Goal: Task Accomplishment & Management: Complete application form

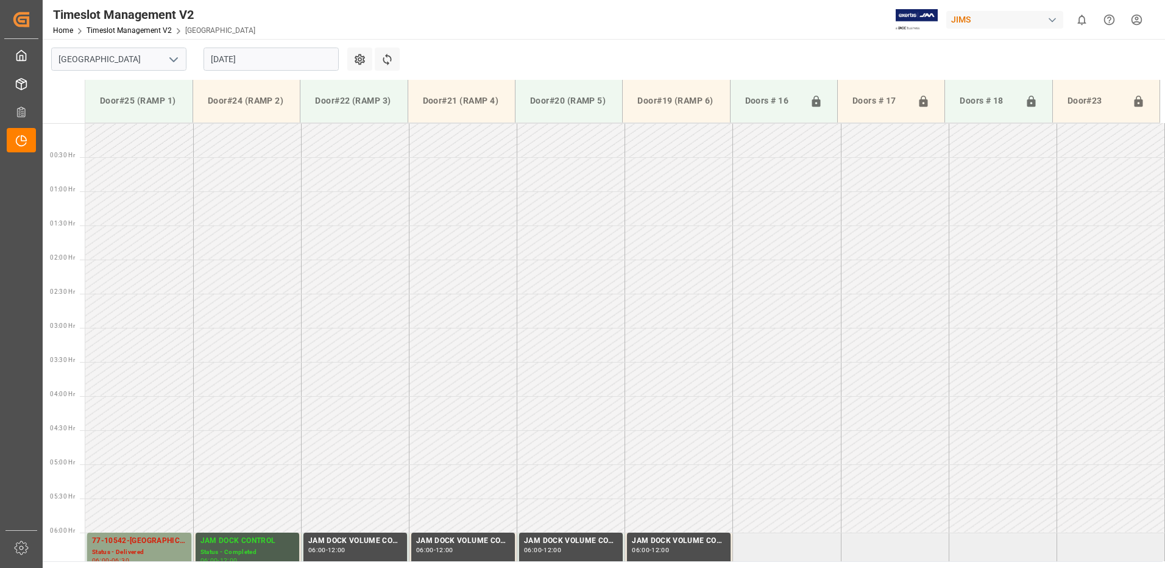
scroll to position [334, 0]
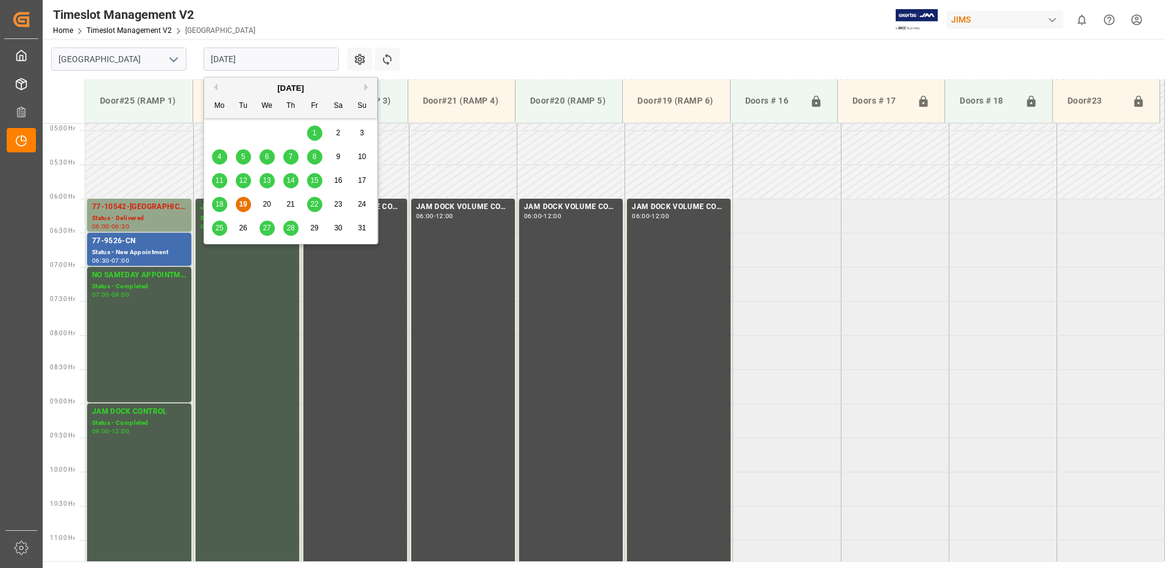
click at [282, 62] on input "[DATE]" at bounding box center [270, 59] width 135 height 23
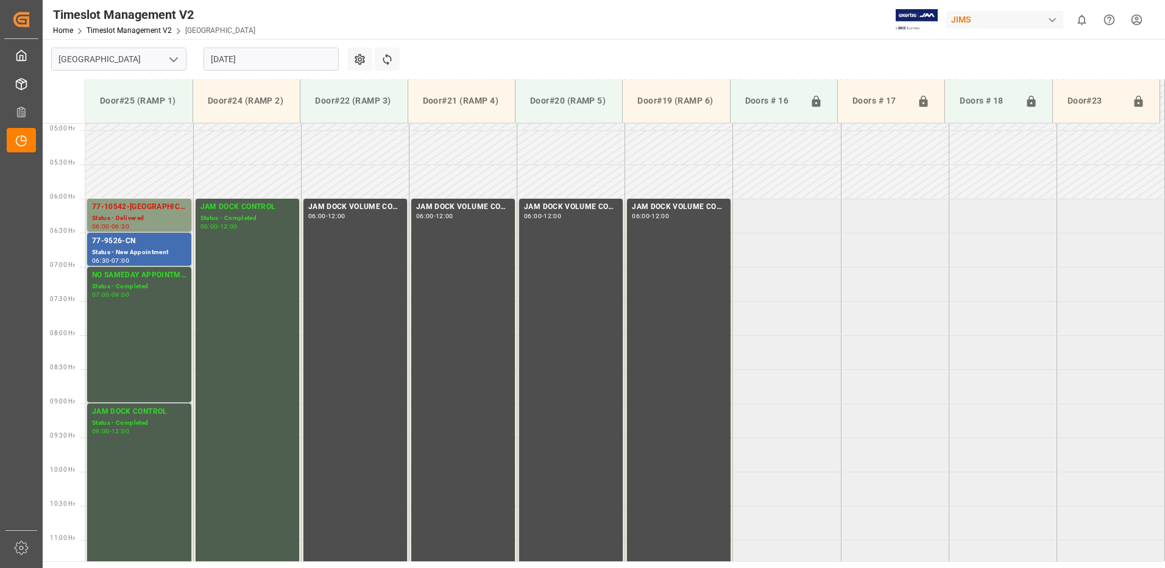
click at [146, 212] on div "77-10542-[GEOGRAPHIC_DATA]" at bounding box center [139, 207] width 94 height 12
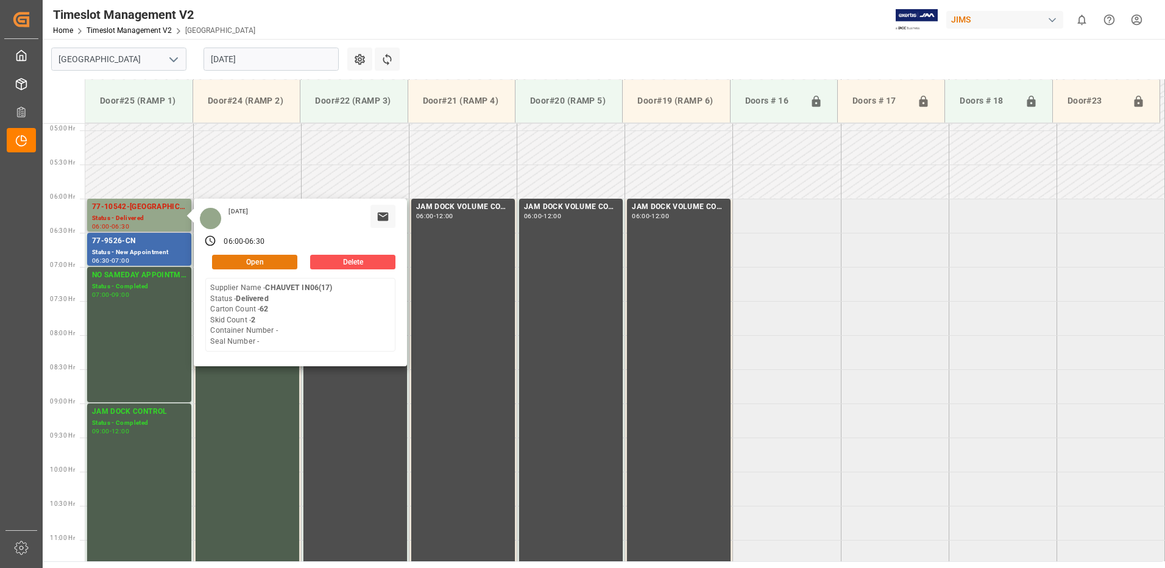
click at [278, 258] on button "Open" at bounding box center [254, 262] width 85 height 15
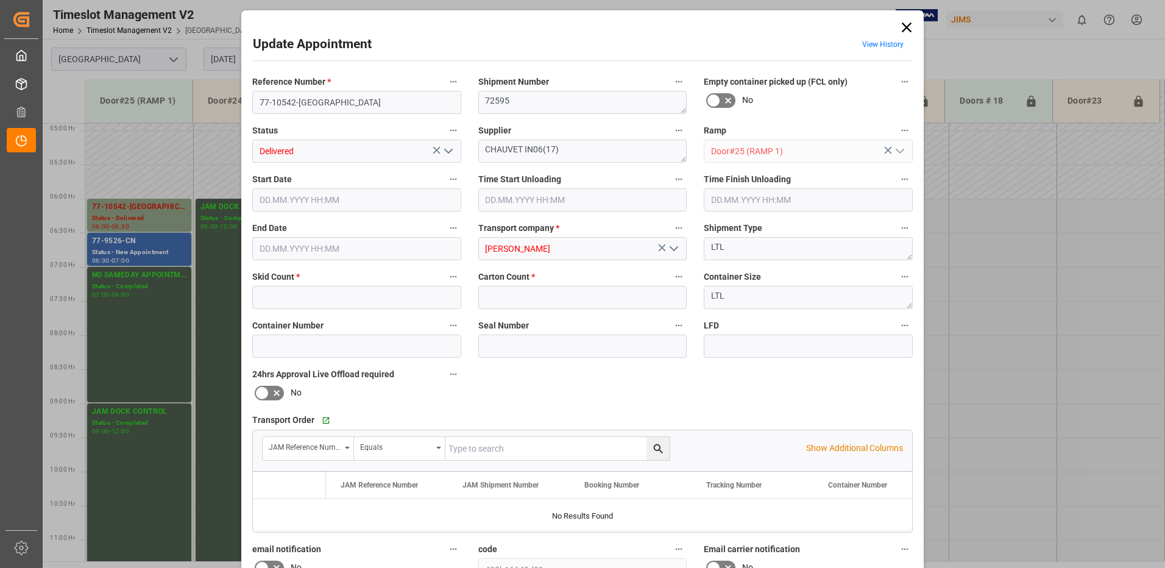
type input "2"
type input "62"
type input "[DATE] 06:00"
type input "[DATE] 08:00"
type input "[DATE] 06:30"
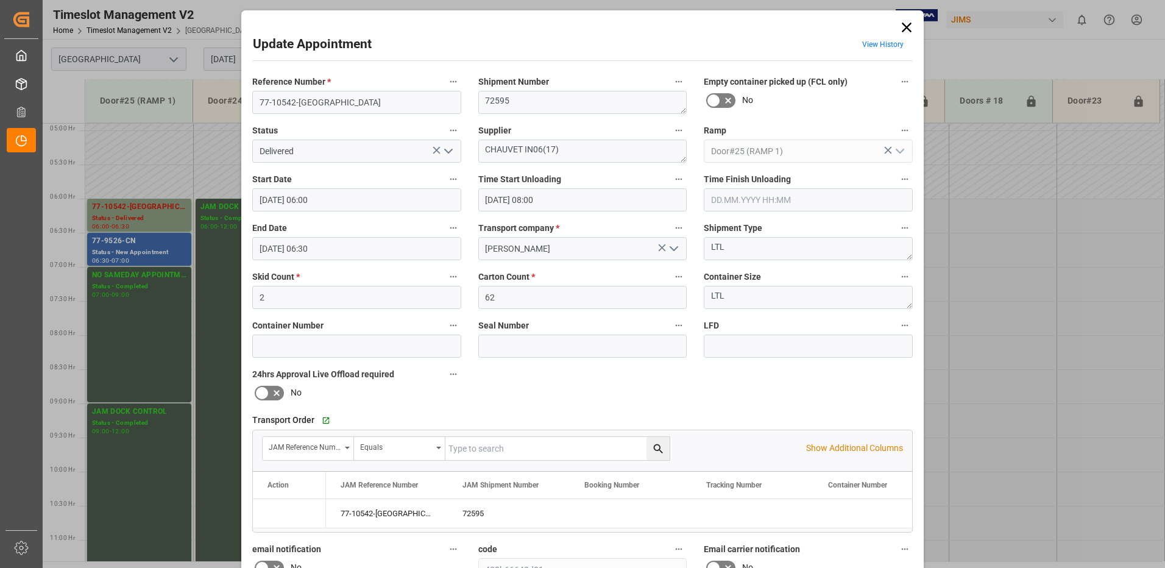
type input "[DATE] 21:55"
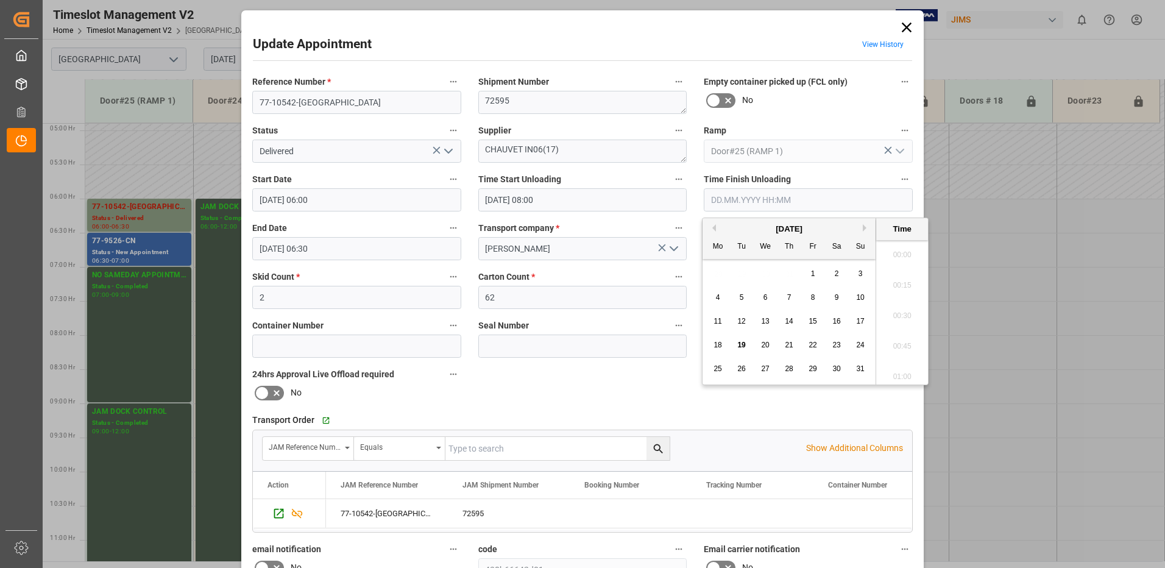
click at [769, 200] on input "text" at bounding box center [808, 199] width 209 height 23
drag, startPoint x: 743, startPoint y: 344, endPoint x: 858, endPoint y: 320, distance: 117.1
click at [743, 345] on span "19" at bounding box center [741, 345] width 8 height 9
click at [902, 278] on li "08:45" at bounding box center [902, 281] width 52 height 30
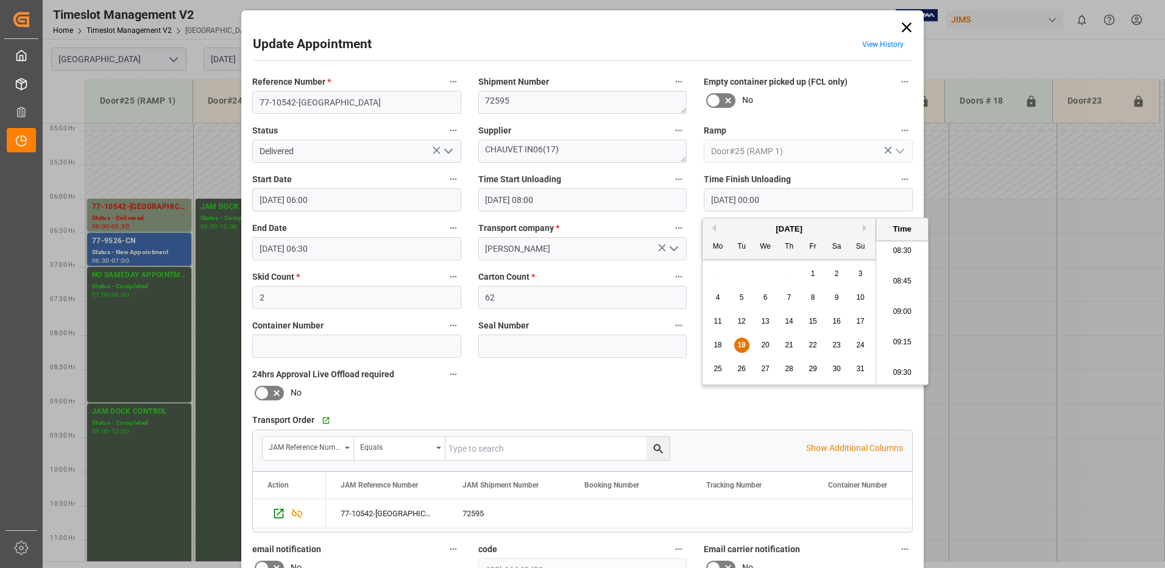
type input "[DATE] 08:45"
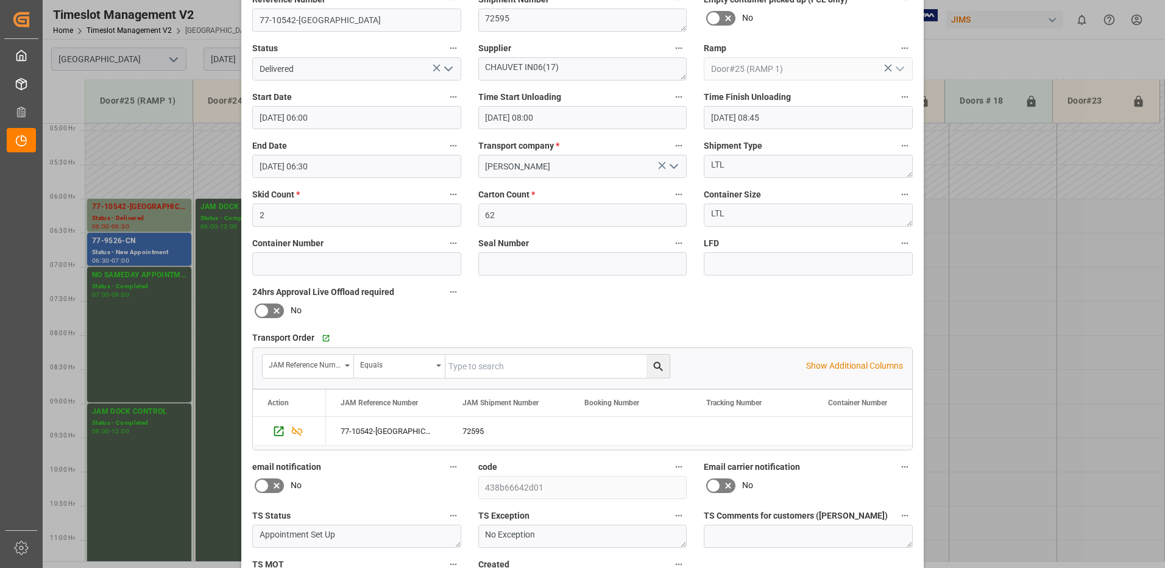
scroll to position [173, 0]
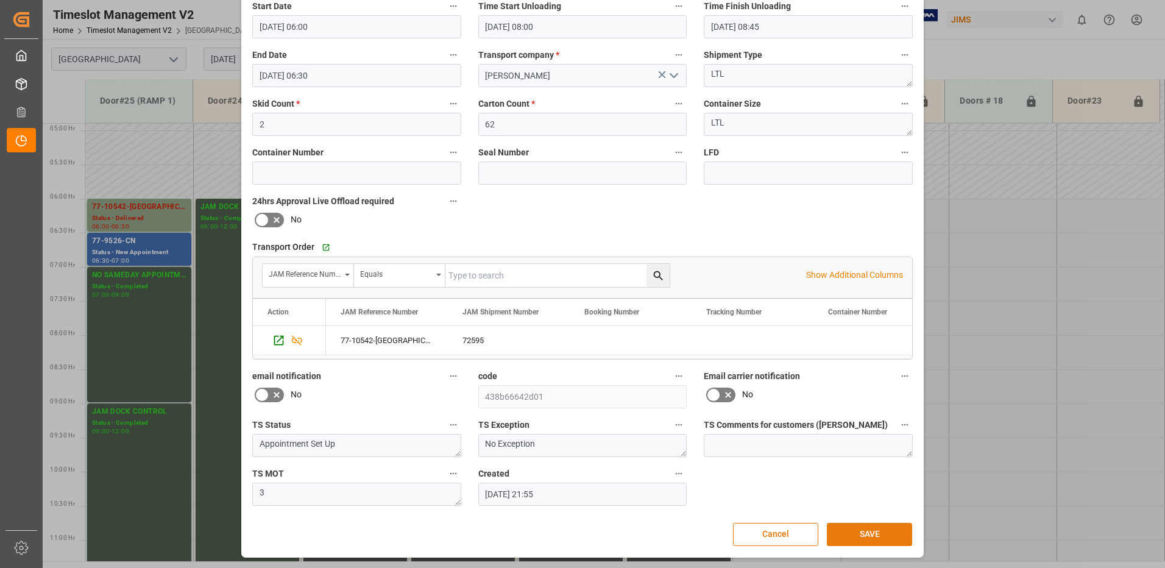
click at [871, 535] on button "SAVE" at bounding box center [869, 534] width 85 height 23
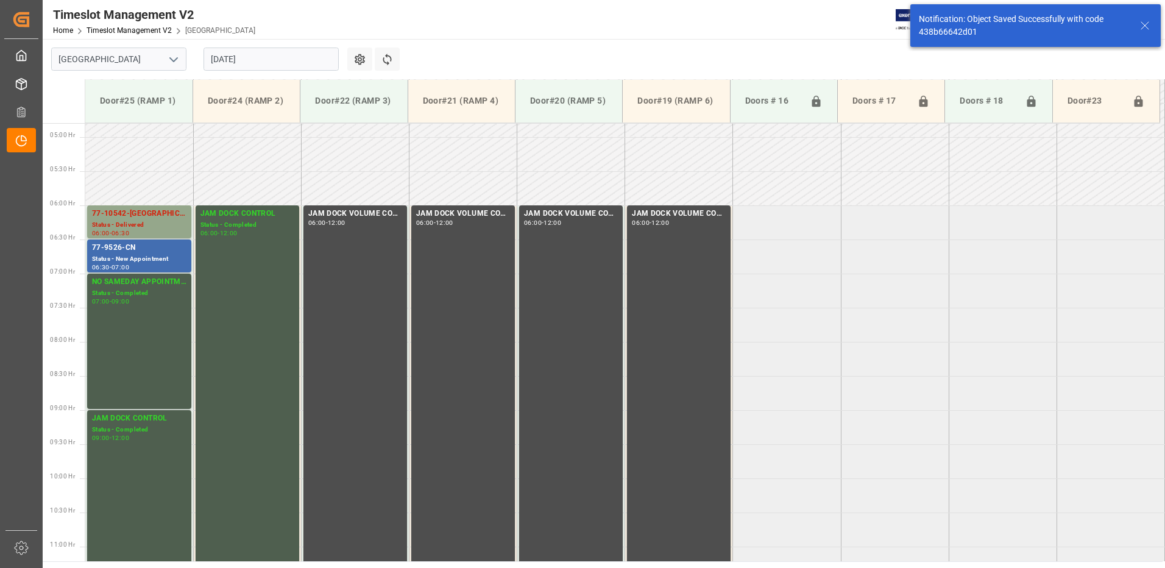
scroll to position [334, 0]
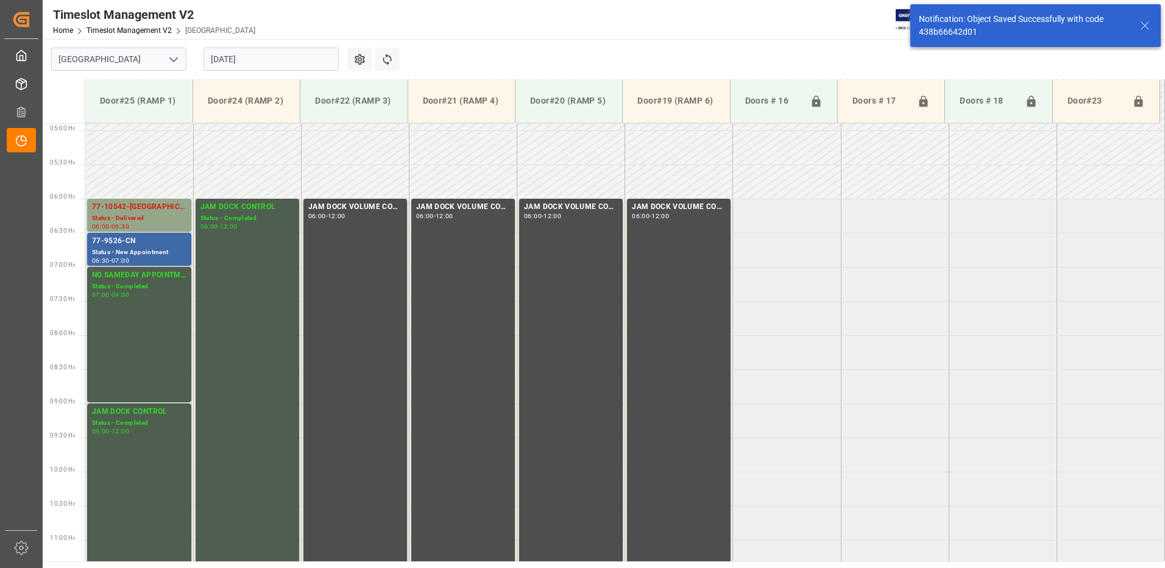
click at [132, 252] on div "Status - New Appointment" at bounding box center [139, 252] width 94 height 10
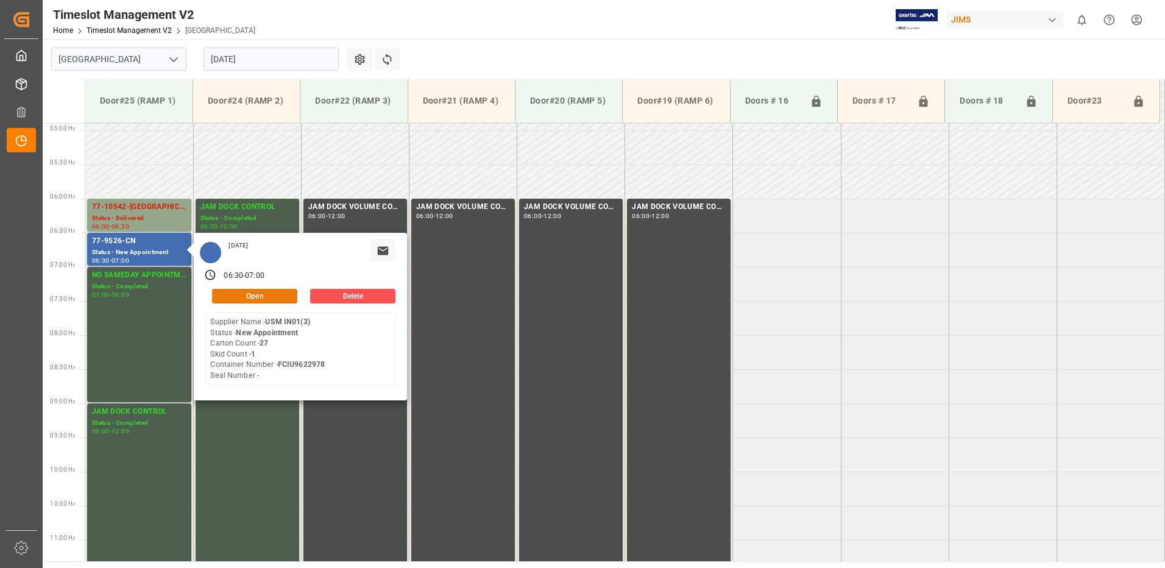
click at [270, 294] on button "Open" at bounding box center [254, 296] width 85 height 15
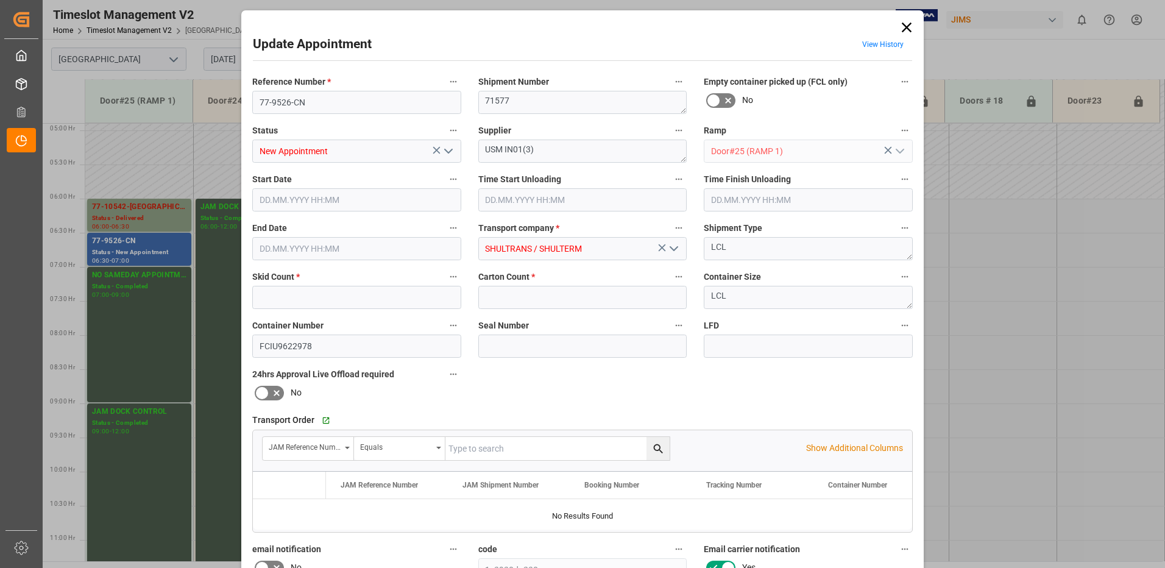
type input "1"
type input "27"
type input "[DATE] 06:30"
type input "[DATE] 07:00"
type input "[DATE] 19:27"
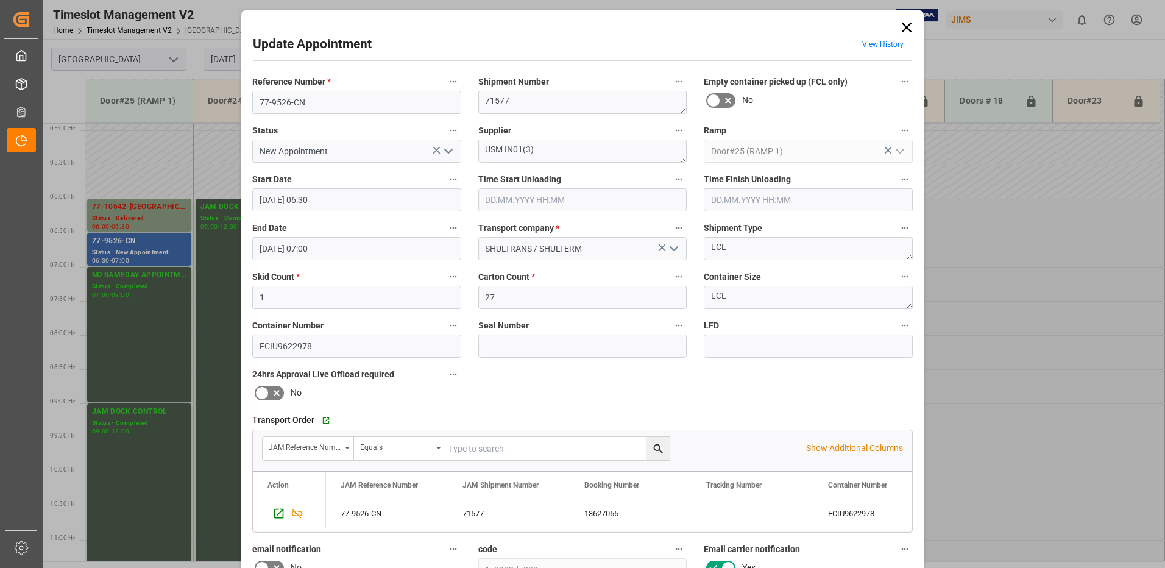
click at [903, 29] on icon at bounding box center [907, 28] width 10 height 10
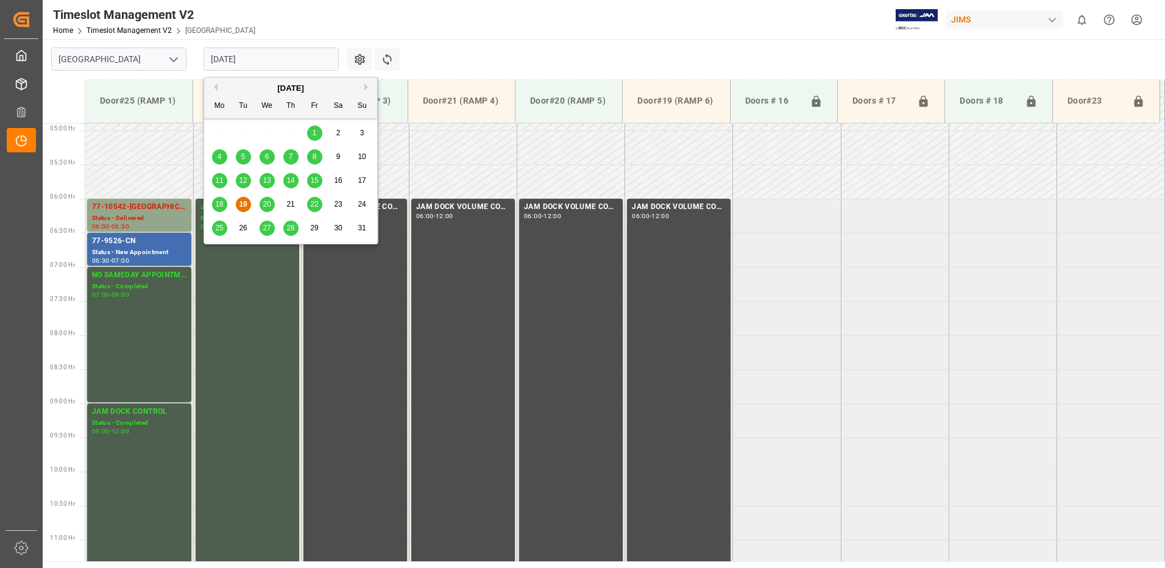
click at [282, 62] on input "[DATE]" at bounding box center [270, 59] width 135 height 23
click at [267, 207] on span "20" at bounding box center [267, 204] width 8 height 9
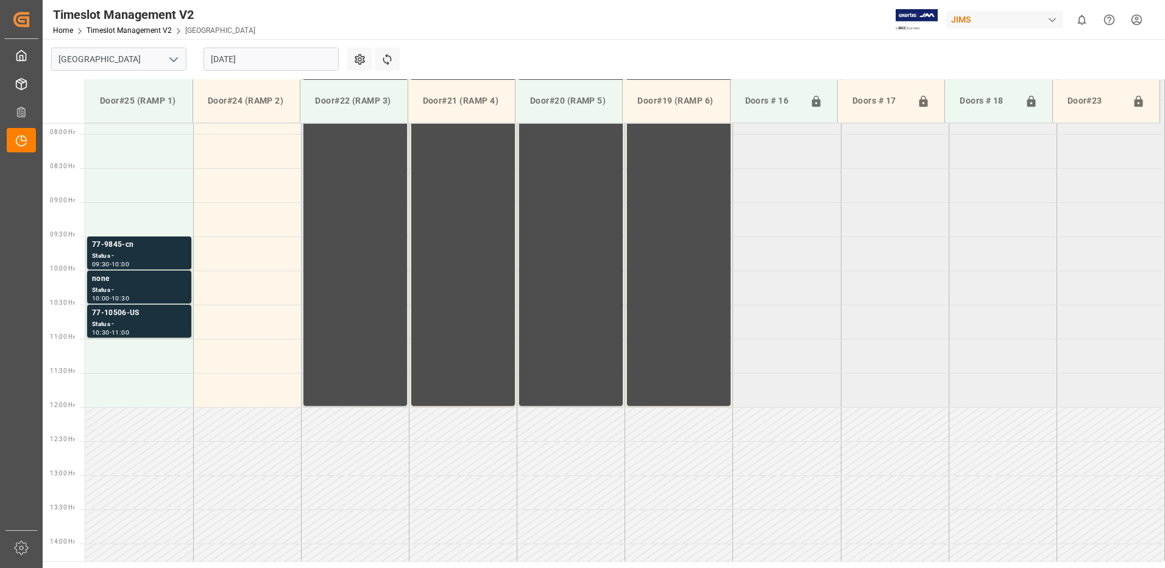
scroll to position [539, 0]
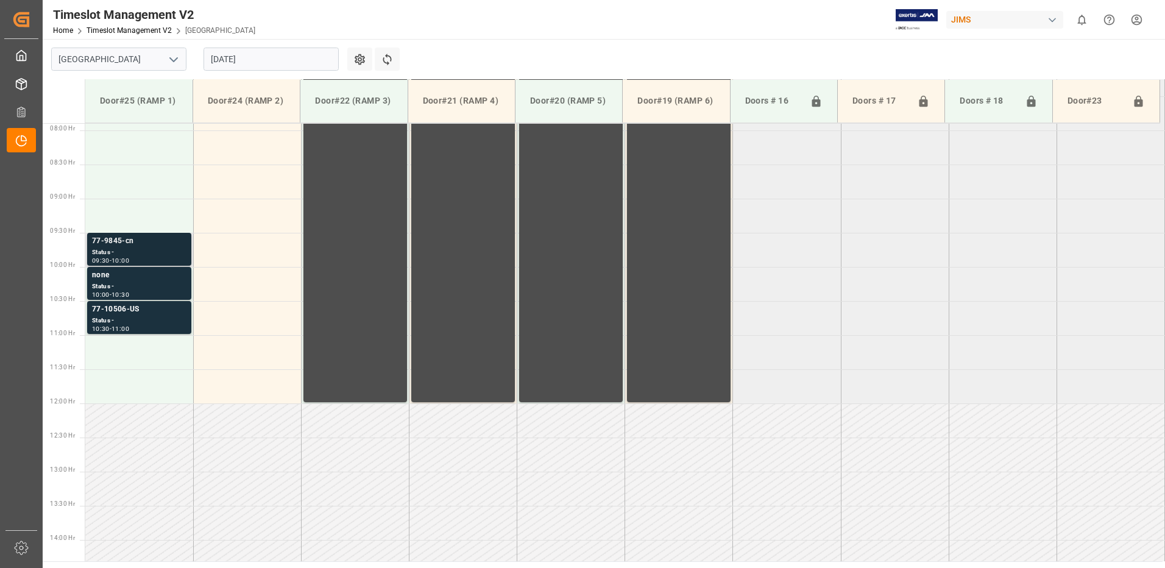
click at [114, 248] on div "Status -" at bounding box center [139, 252] width 94 height 10
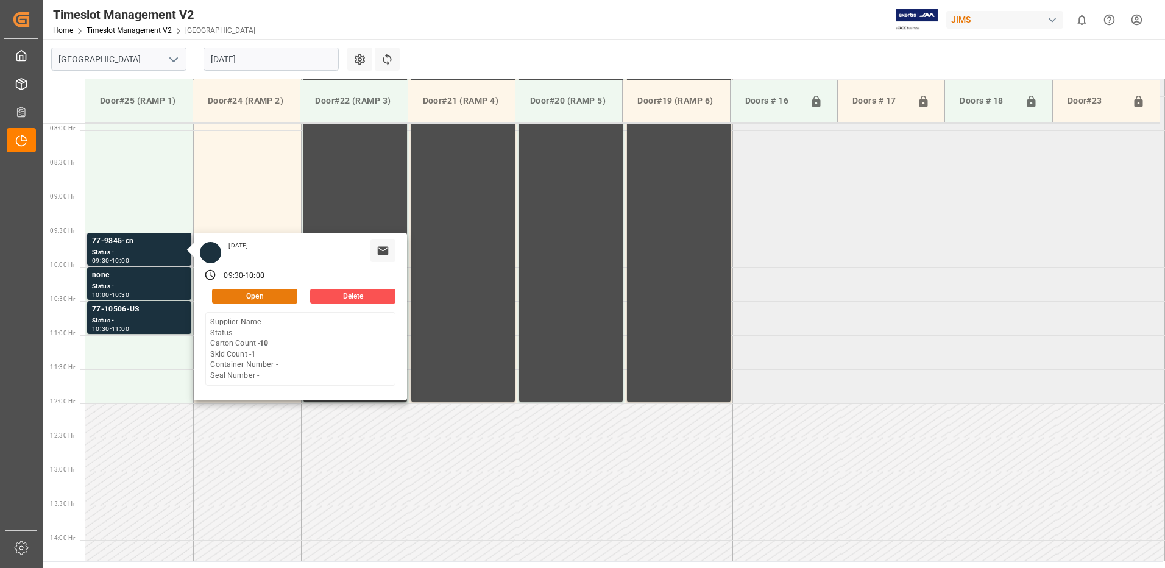
click at [255, 292] on button "Open" at bounding box center [254, 296] width 85 height 15
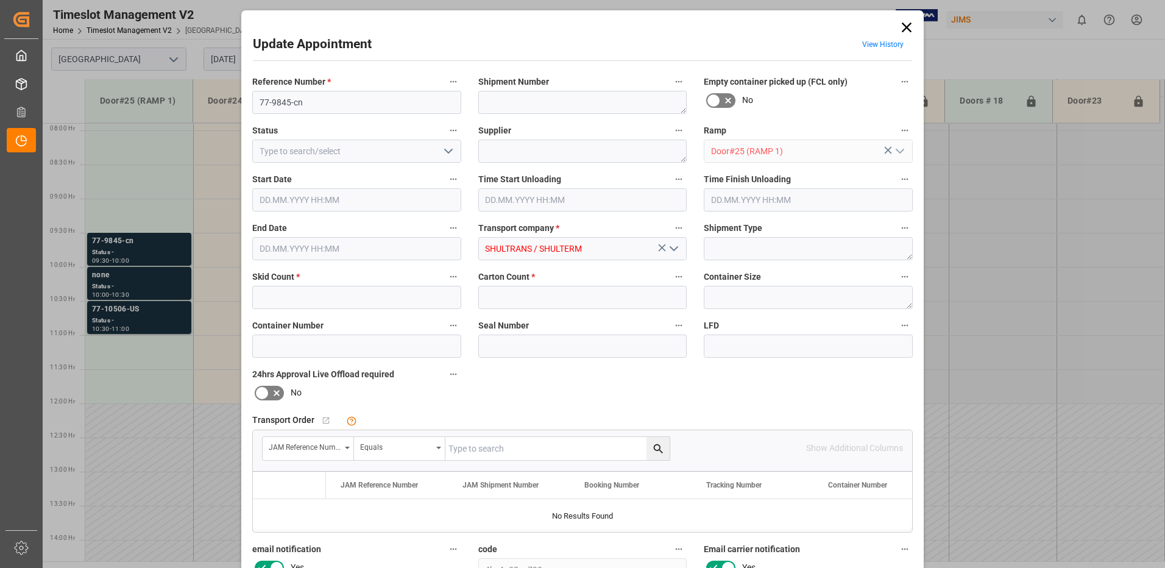
type input "1"
type input "10"
type input "[DATE] 09:30"
type input "[DATE] 10:00"
type input "[DATE] 13:08"
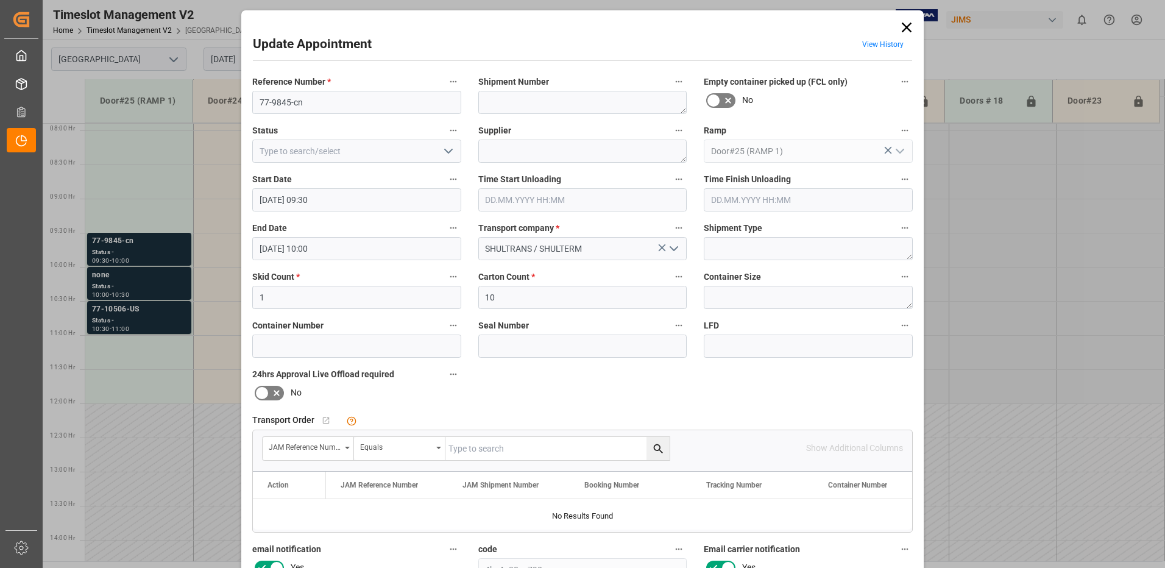
click at [479, 448] on input "text" at bounding box center [557, 448] width 224 height 23
type input "77-9845-cn"
click at [654, 450] on icon "search button" at bounding box center [657, 447] width 9 height 9
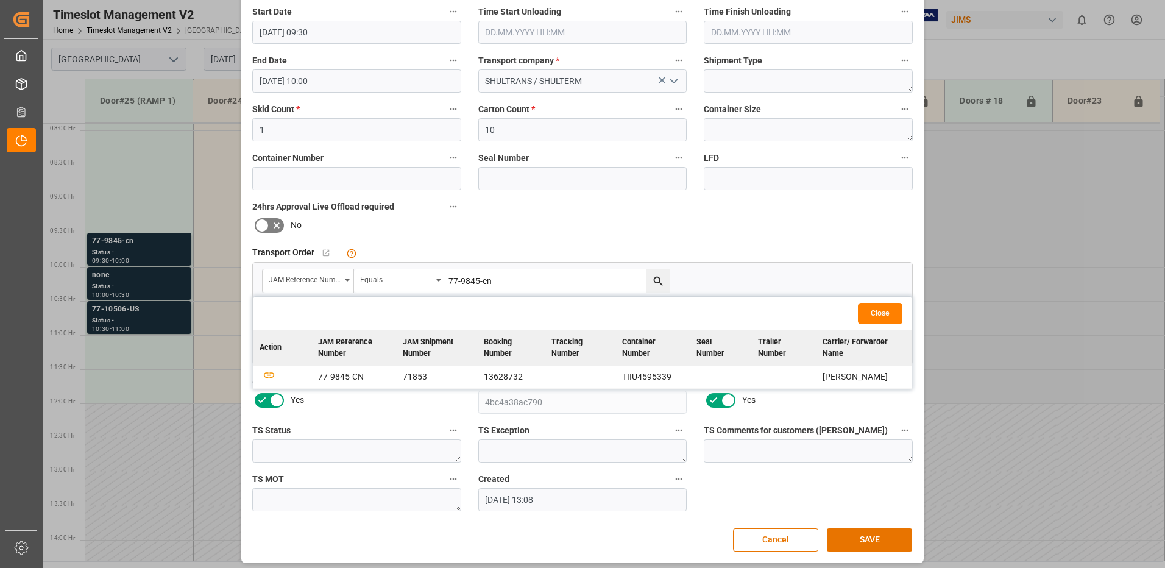
scroll to position [173, 0]
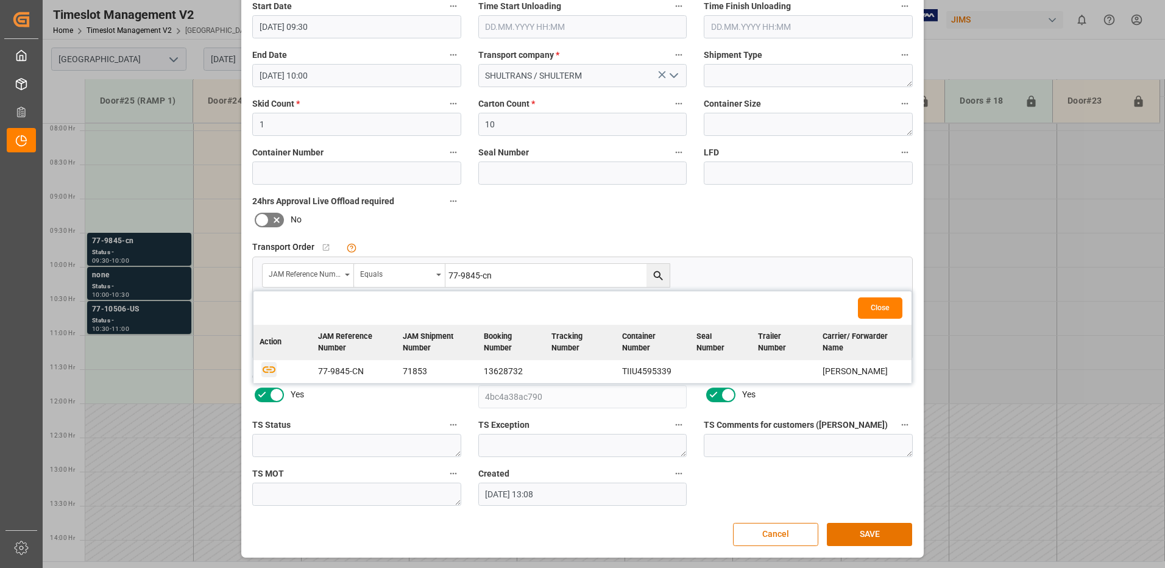
click at [270, 371] on icon "button" at bounding box center [268, 368] width 15 height 15
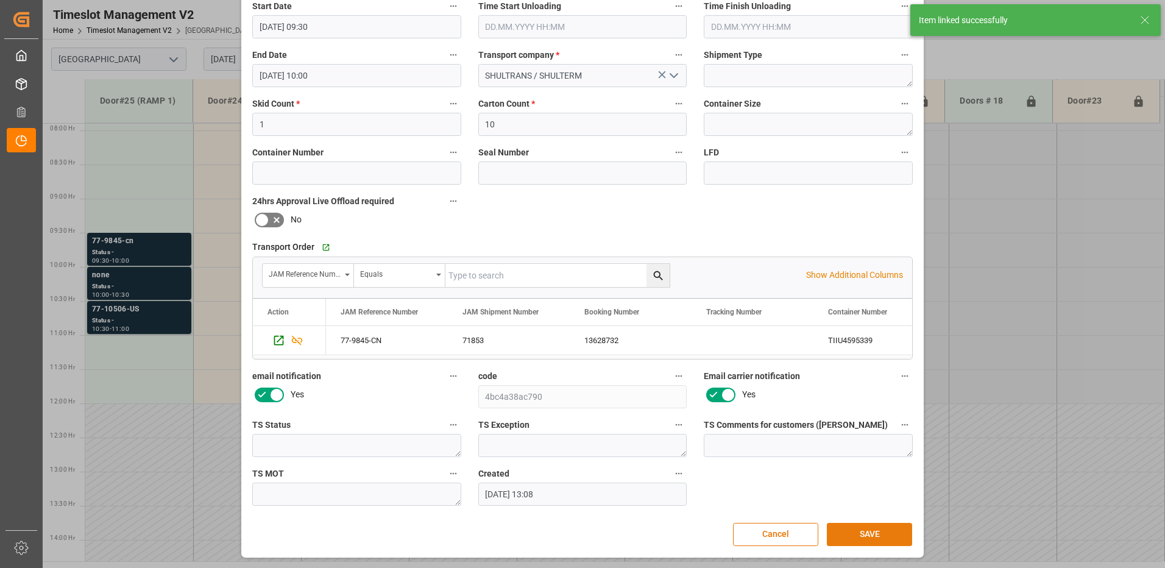
click at [877, 537] on button "SAVE" at bounding box center [869, 534] width 85 height 23
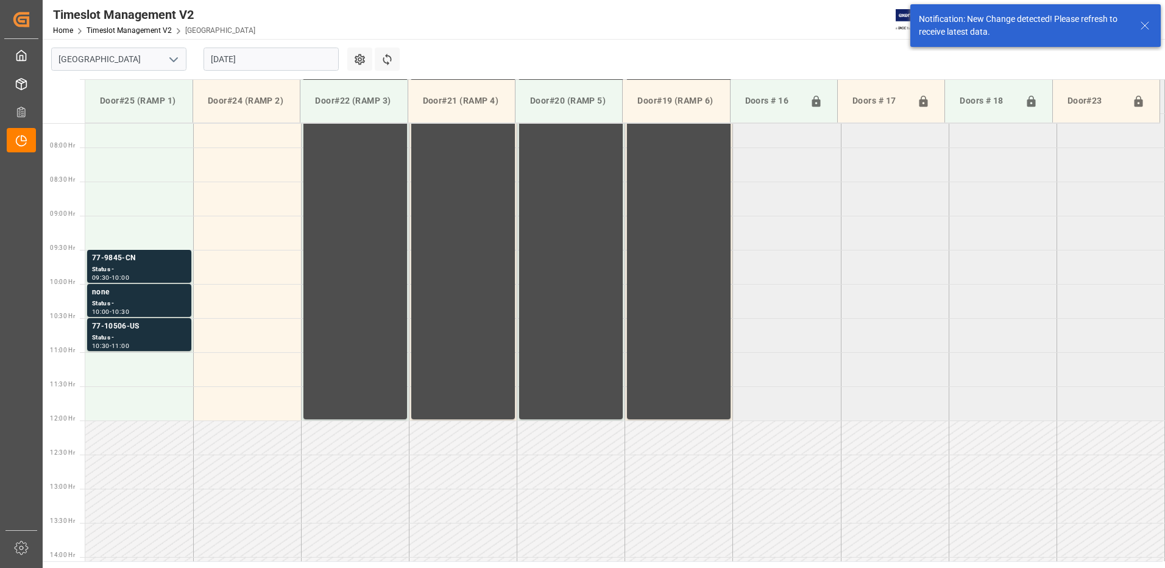
scroll to position [539, 0]
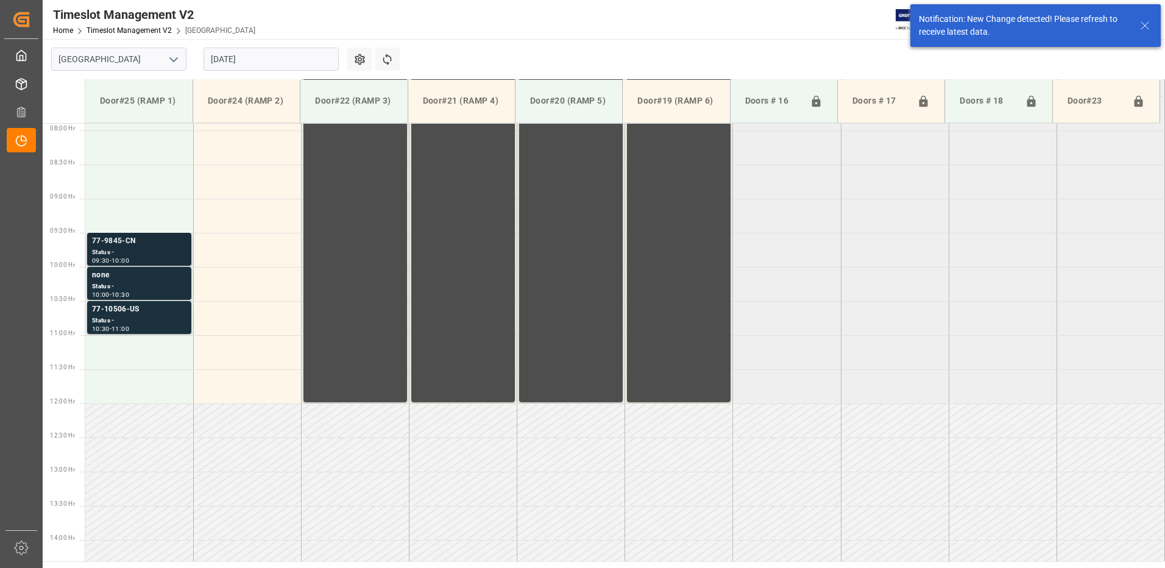
click at [121, 242] on div "77-9845-CN" at bounding box center [139, 241] width 94 height 12
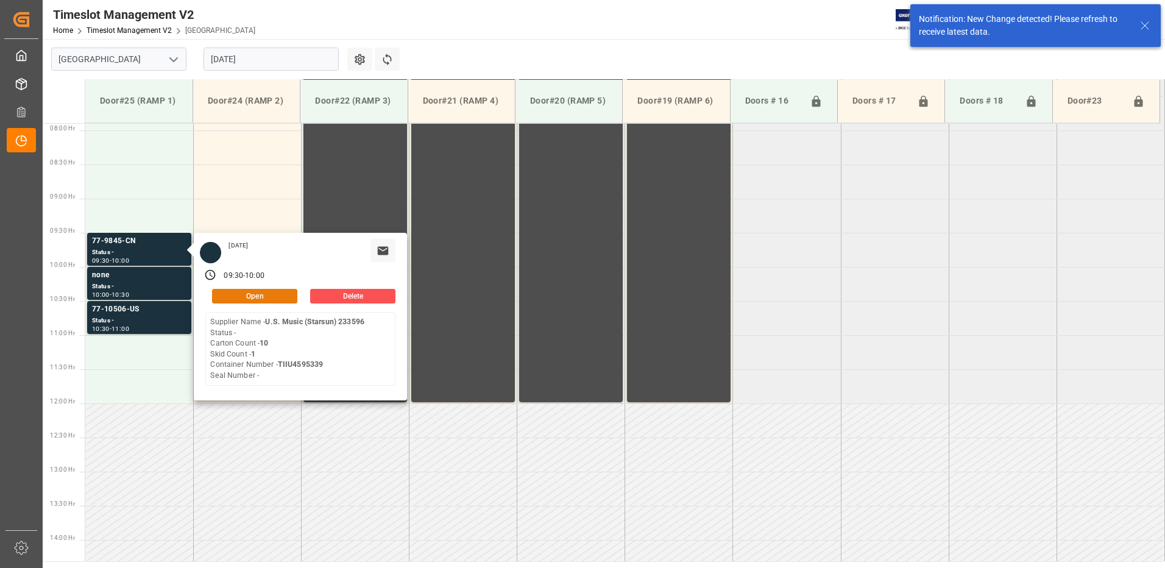
click at [274, 297] on button "Open" at bounding box center [254, 296] width 85 height 15
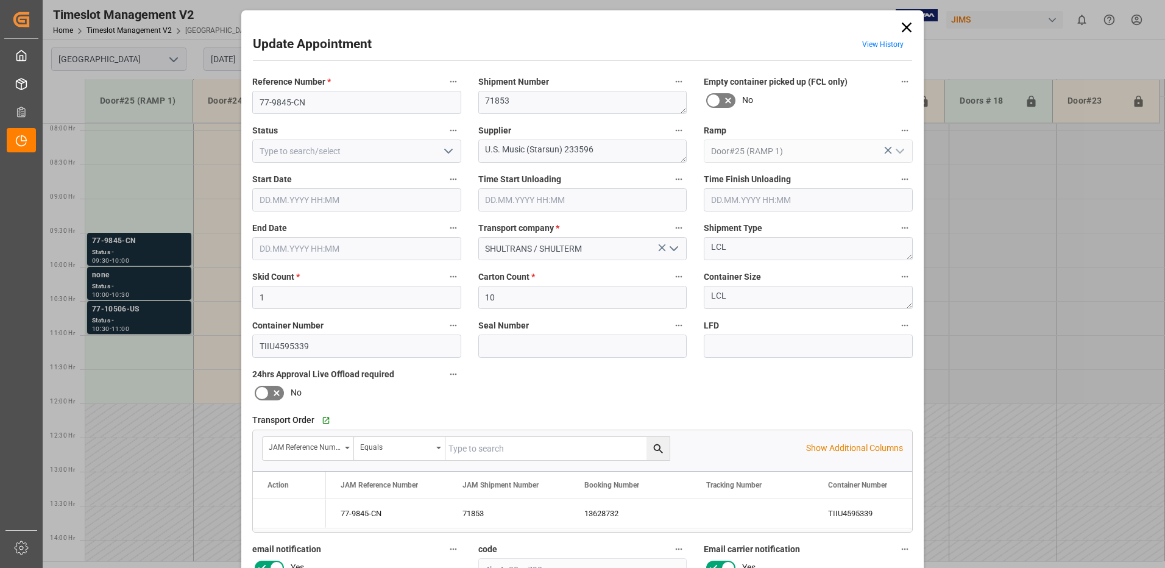
type input "1"
type input "10"
type input "[DATE] 09:30"
type input "[DATE] 10:00"
type input "[DATE] 13:08"
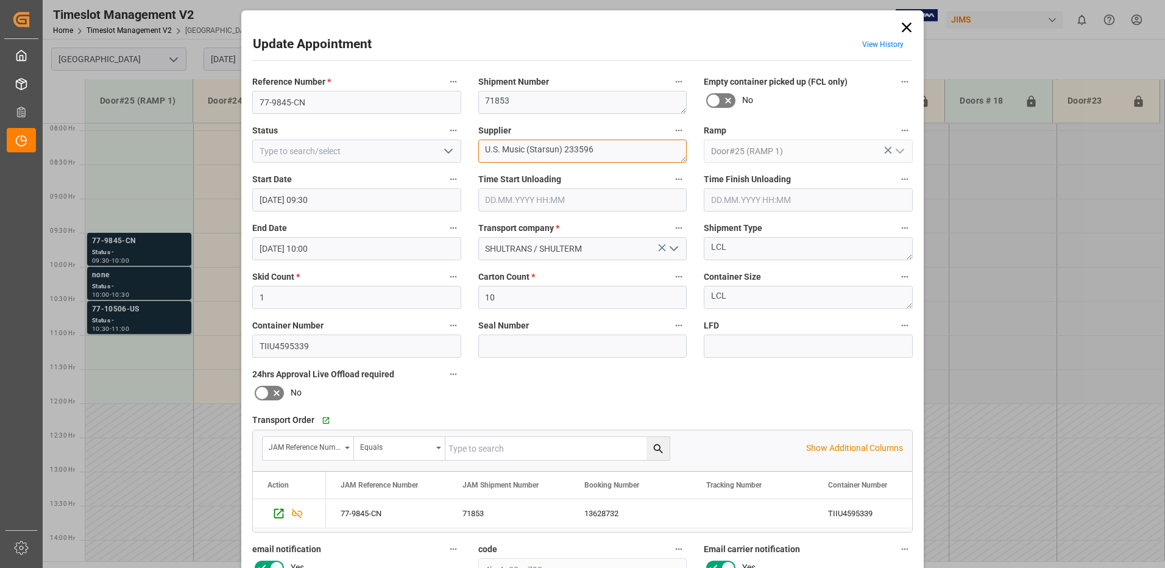
drag, startPoint x: 601, startPoint y: 150, endPoint x: 524, endPoint y: 150, distance: 77.4
click at [522, 147] on textarea "U.S. Music (Starsun) 233596" at bounding box center [582, 151] width 209 height 23
click at [539, 149] on textarea "U.S. Music / ION01(10)" at bounding box center [582, 151] width 209 height 23
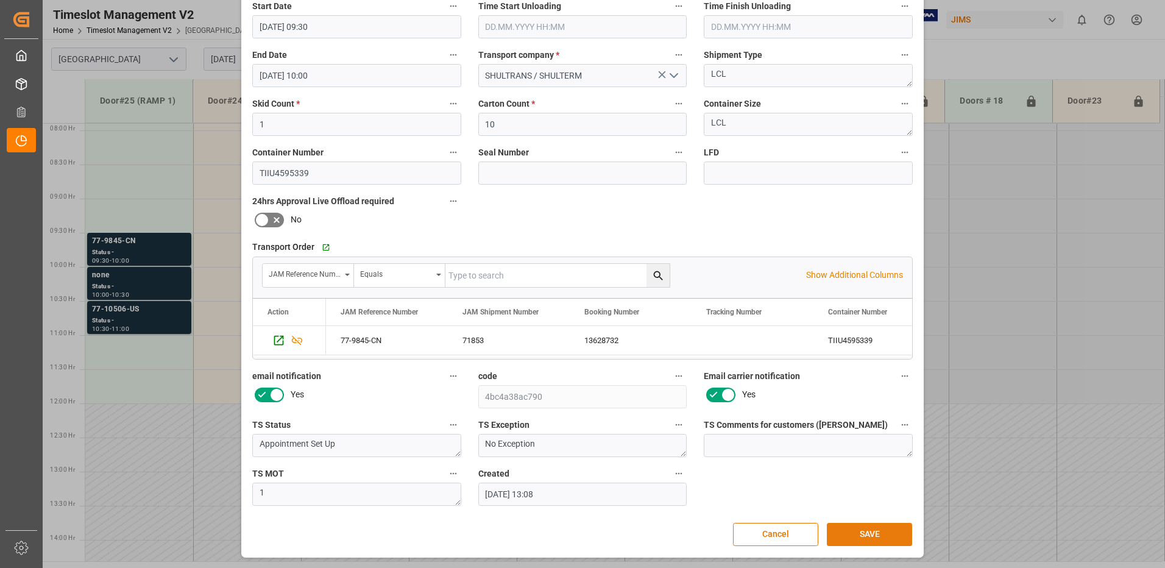
type textarea "U.S. Music / IN01(10)"
click at [871, 535] on button "SAVE" at bounding box center [869, 534] width 85 height 23
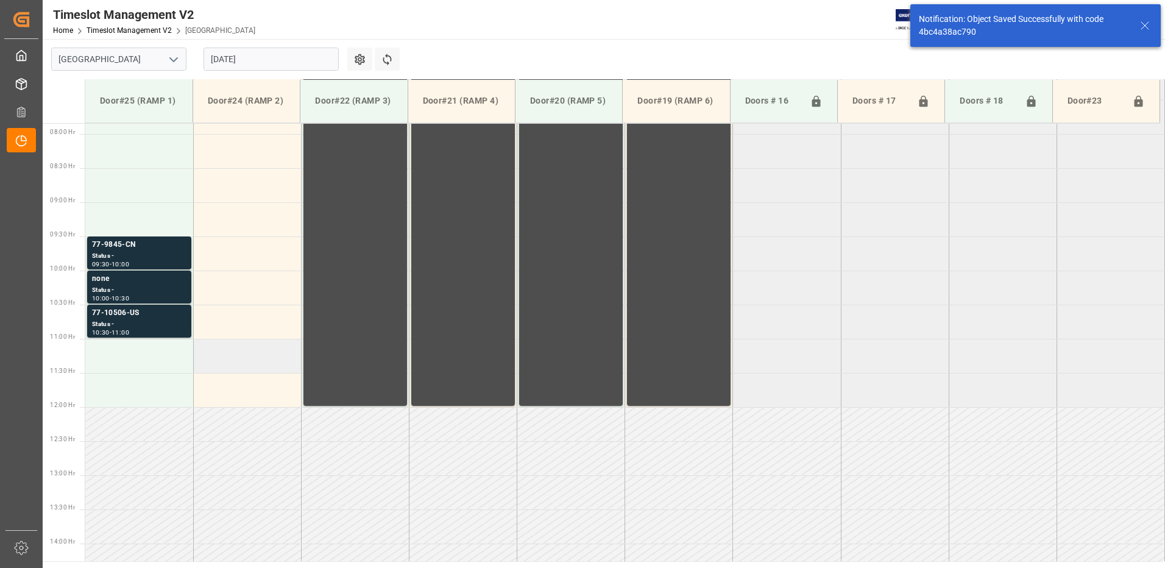
scroll to position [539, 0]
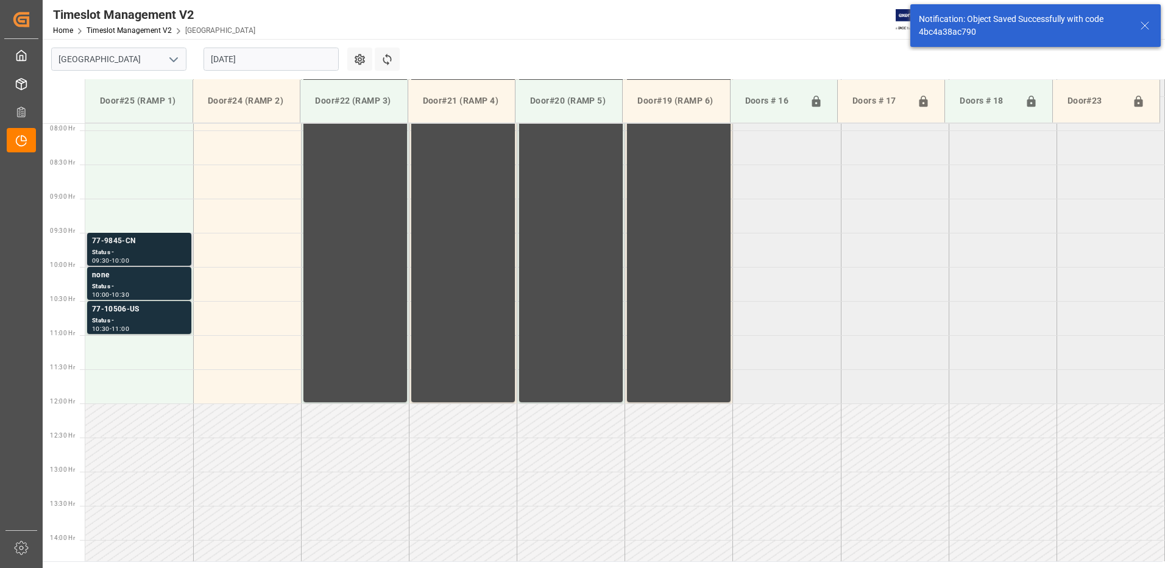
click at [118, 245] on div "77-9845-CN" at bounding box center [139, 241] width 94 height 12
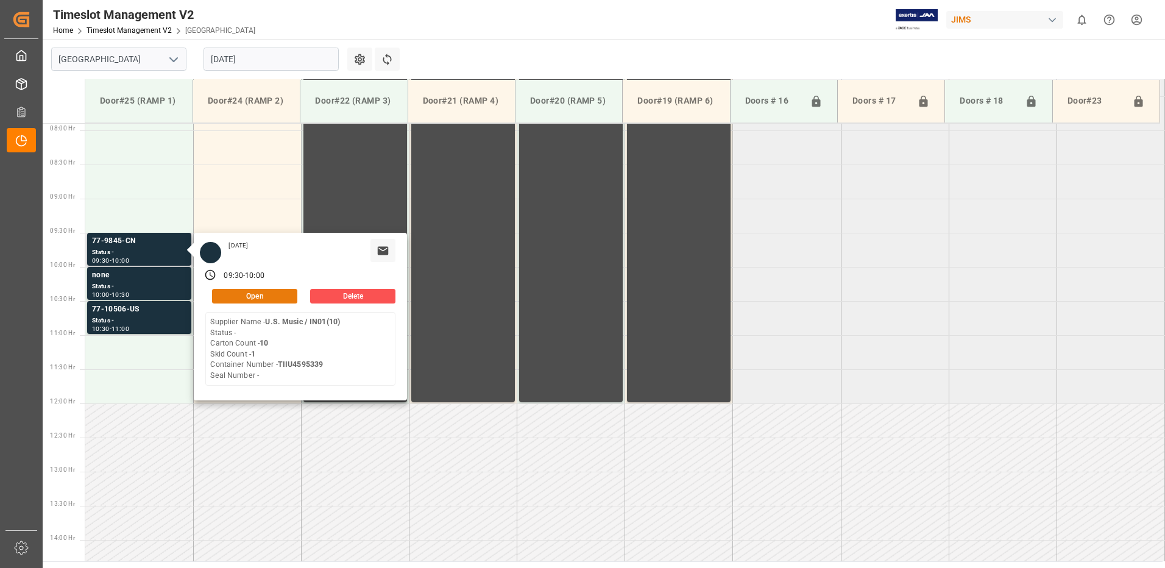
click at [274, 300] on button "Open" at bounding box center [254, 296] width 85 height 15
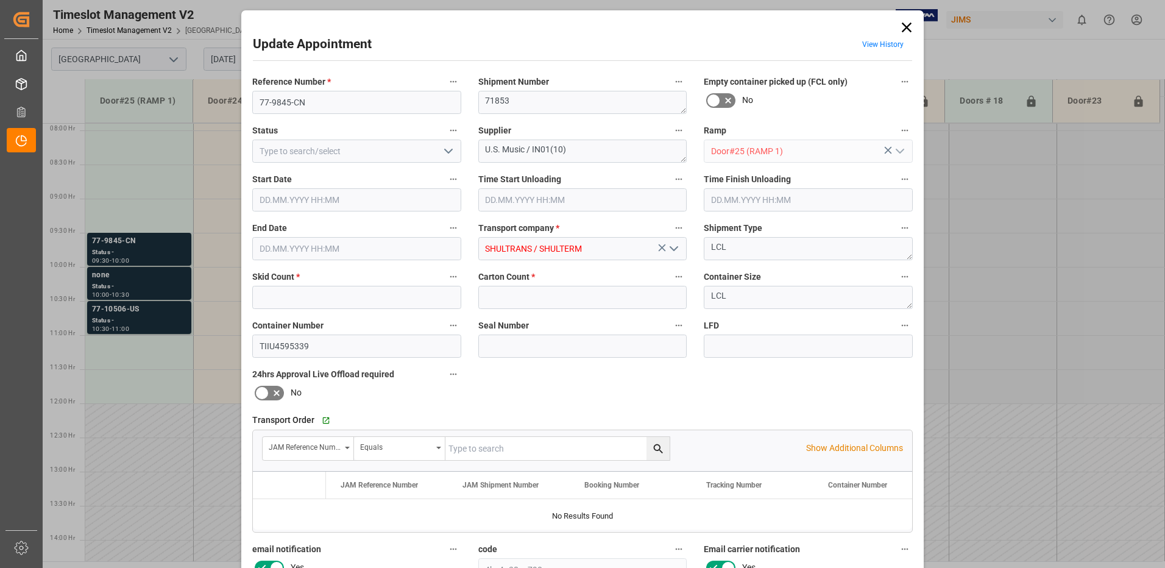
type input "1"
type input "10"
type input "[DATE] 09:30"
type input "[DATE] 10:00"
type input "[DATE] 13:08"
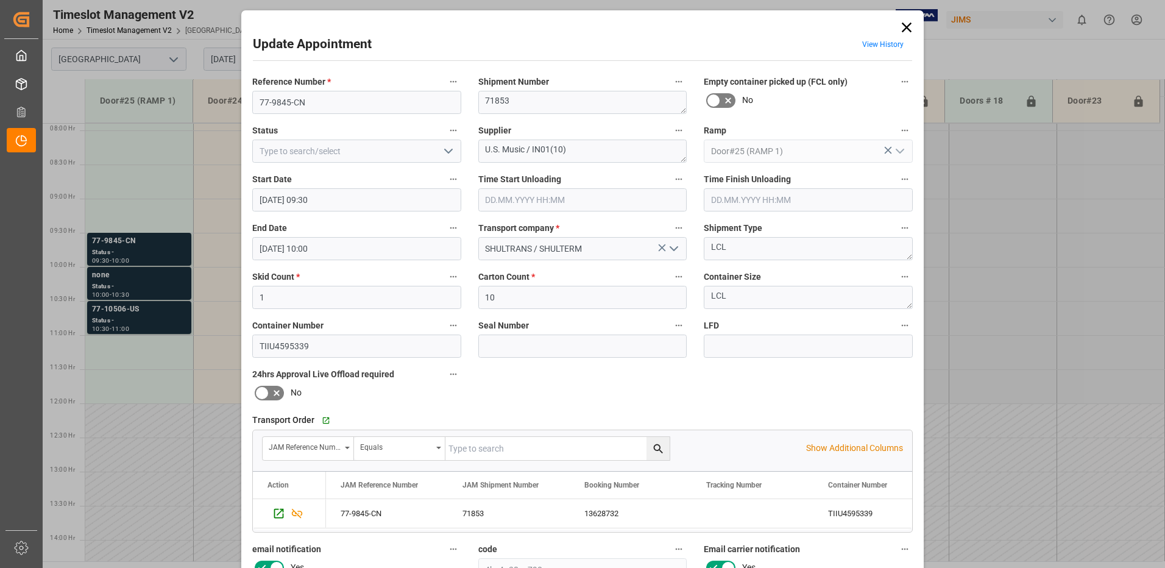
click at [445, 151] on icon "open menu" at bounding box center [448, 151] width 15 height 15
click at [310, 263] on div "New Appointment" at bounding box center [357, 260] width 208 height 27
type input "New Appointment"
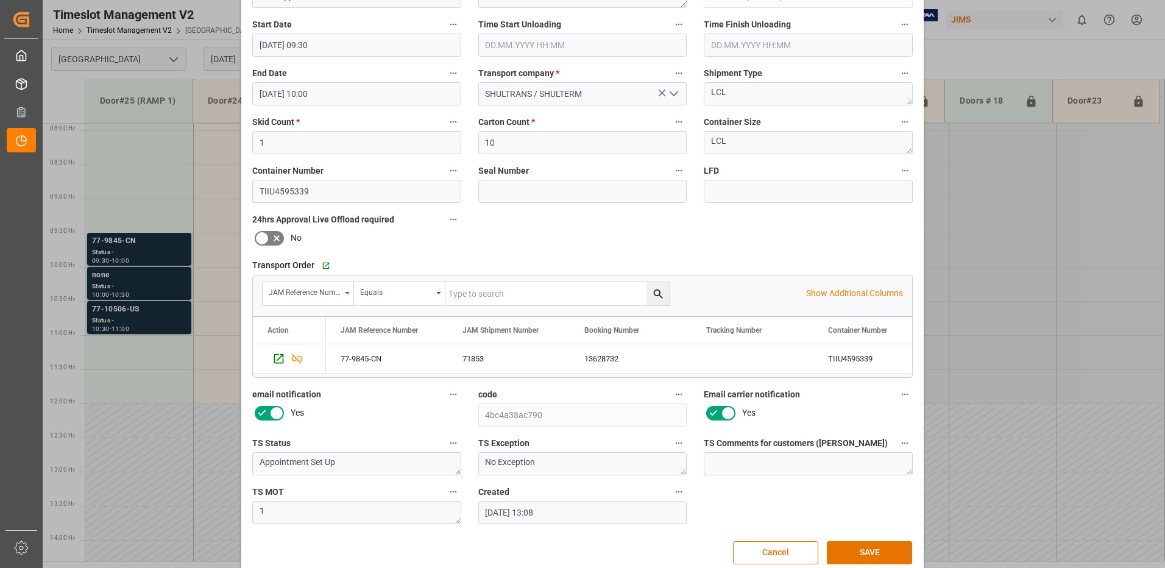
scroll to position [173, 0]
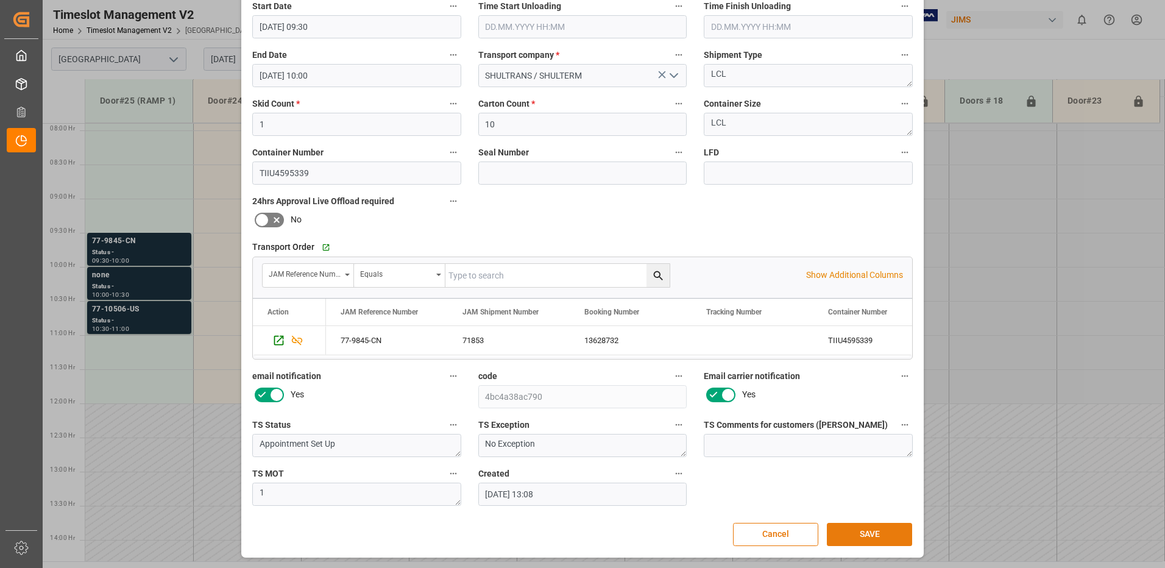
click at [857, 533] on button "SAVE" at bounding box center [869, 534] width 85 height 23
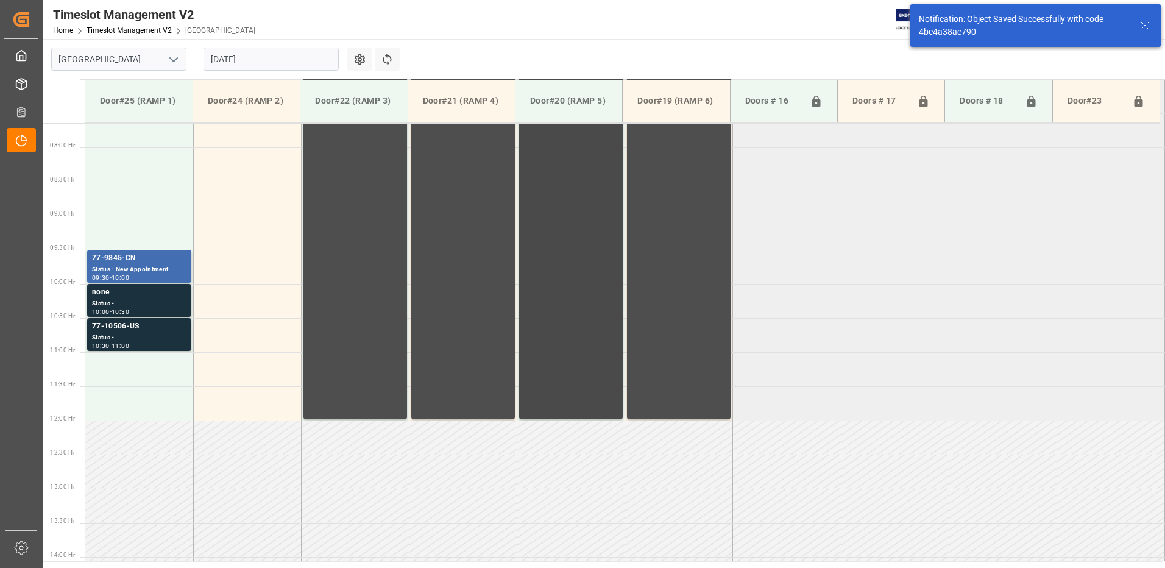
scroll to position [539, 0]
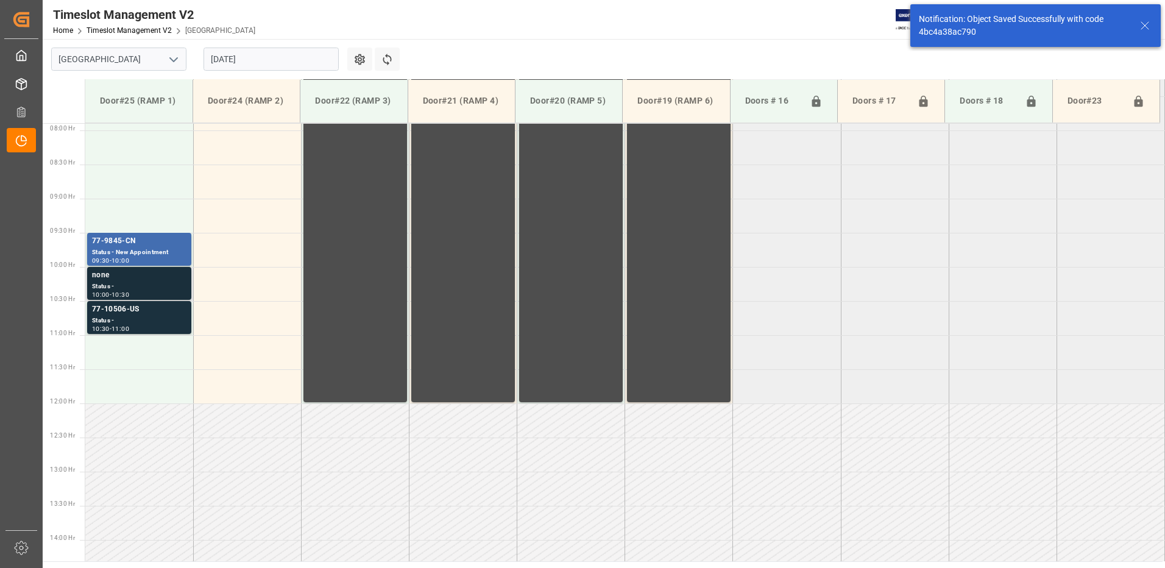
click at [133, 278] on div "none" at bounding box center [139, 275] width 94 height 12
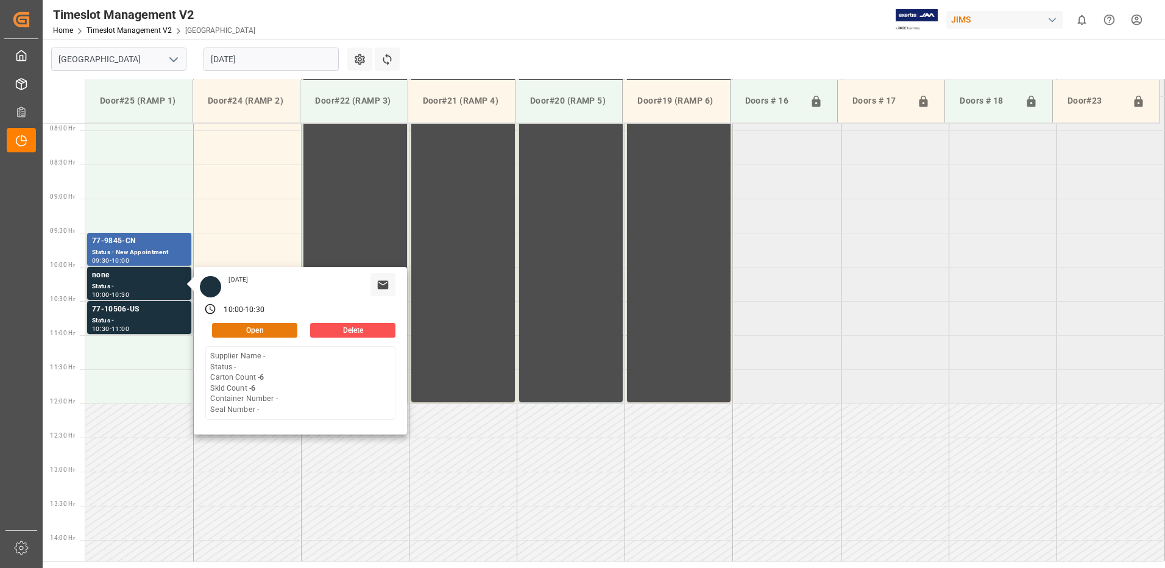
click at [269, 331] on button "Open" at bounding box center [254, 330] width 85 height 15
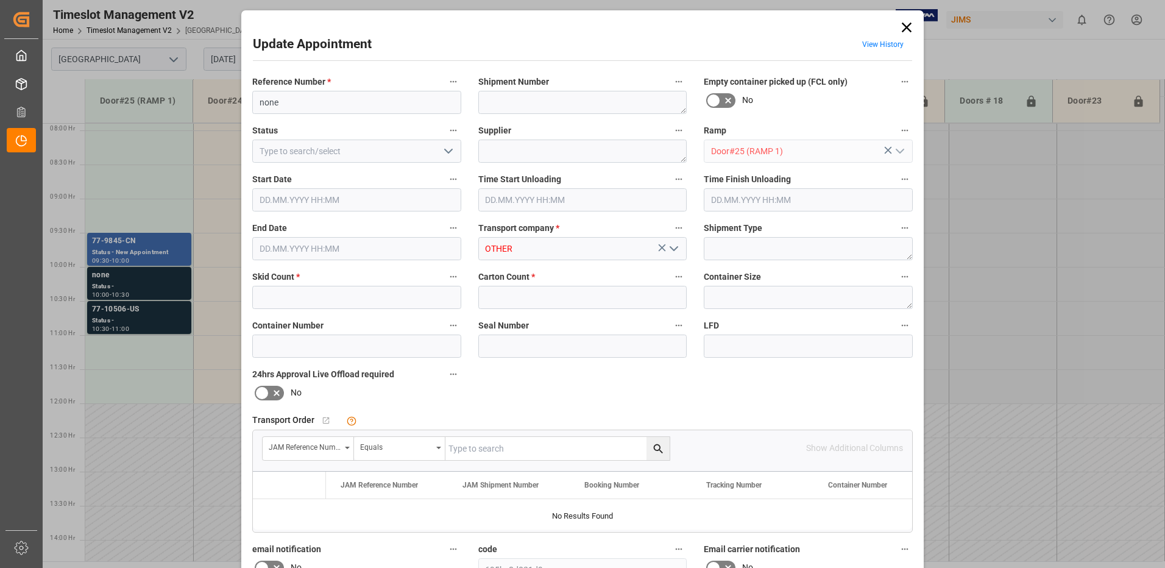
type input "6"
type input "[DATE] 10:00"
type input "[DATE] 10:30"
type input "[DATE] 12:35"
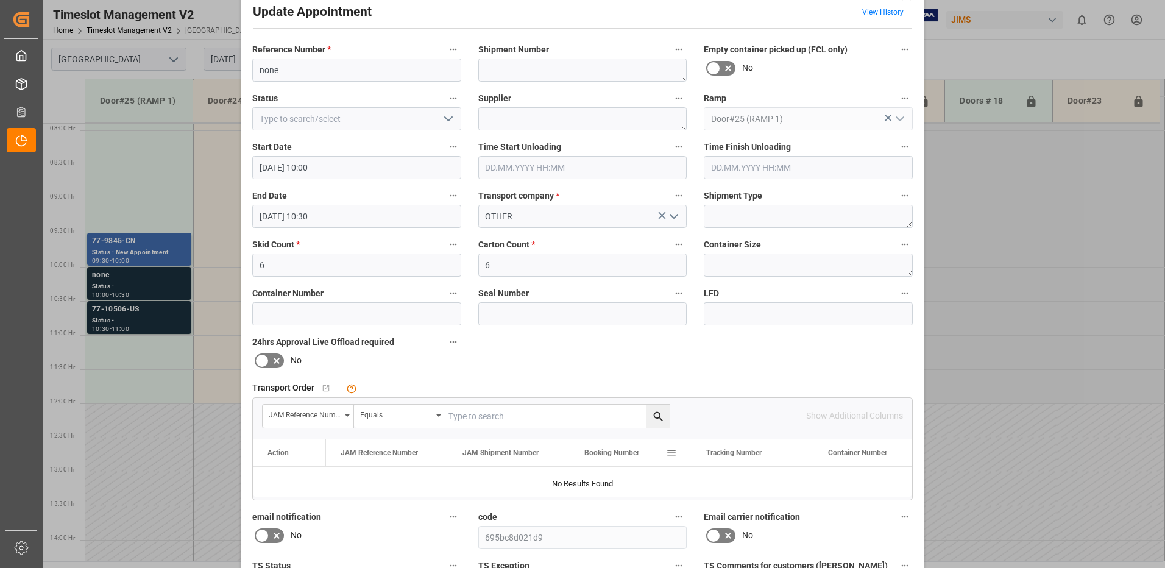
scroll to position [0, 0]
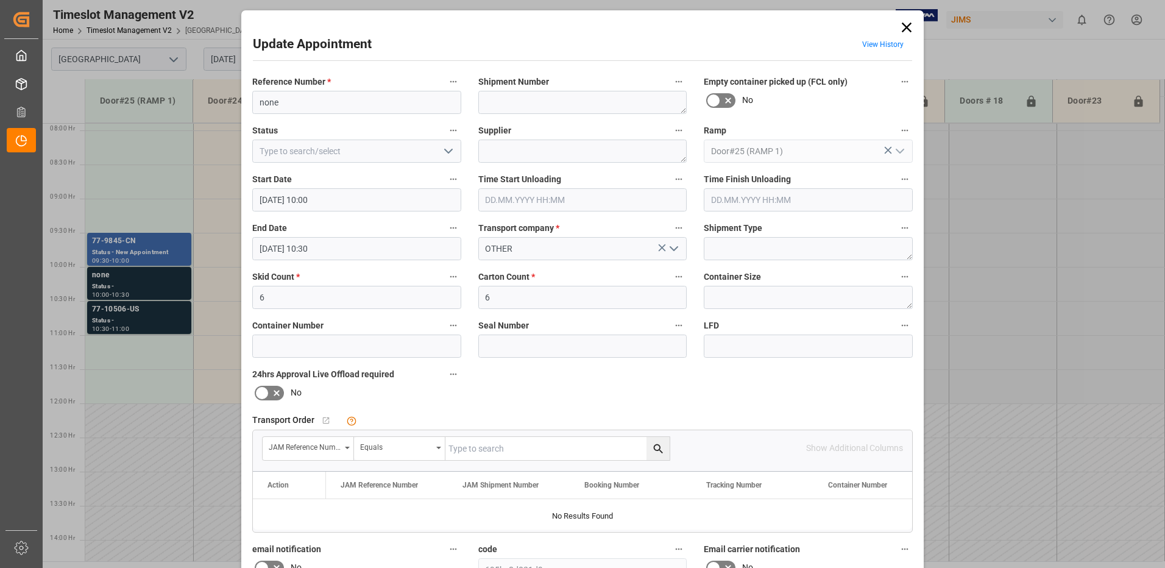
click at [906, 26] on icon at bounding box center [907, 28] width 10 height 10
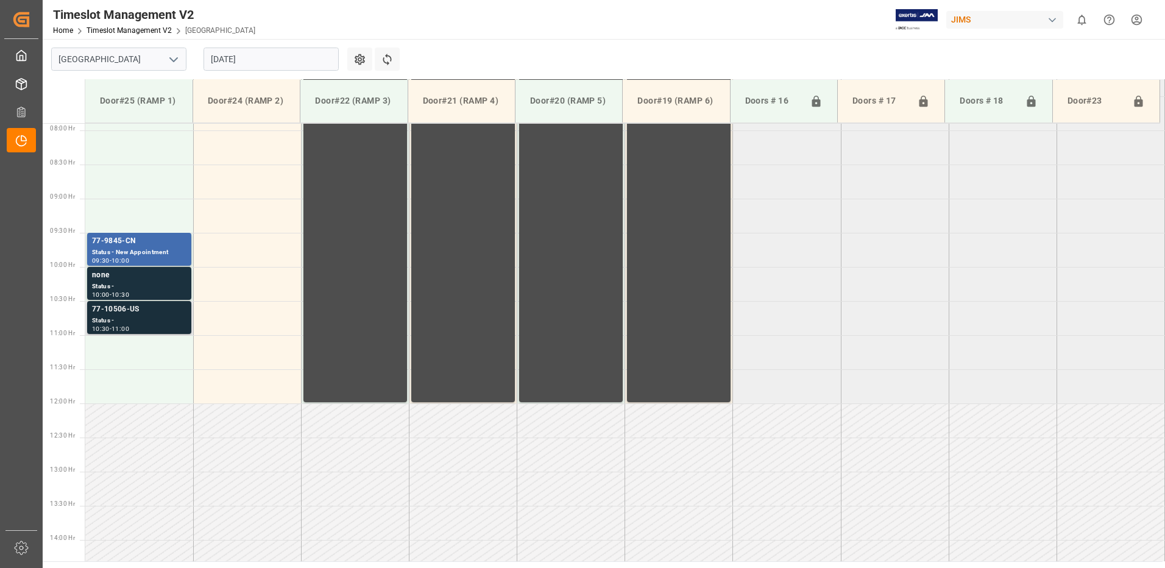
click at [127, 318] on div "Status -" at bounding box center [139, 321] width 94 height 10
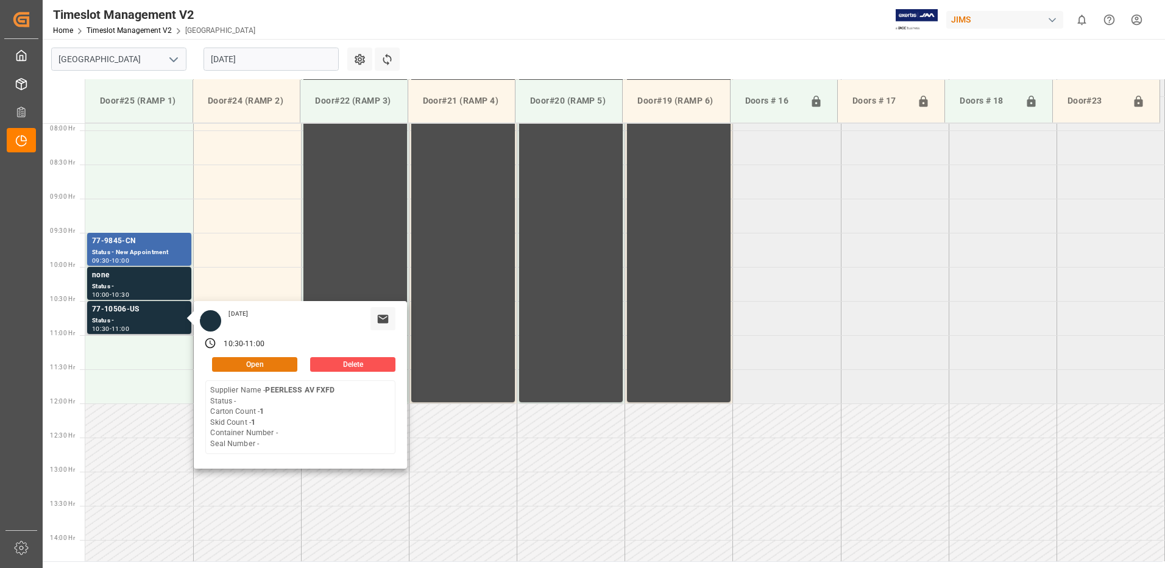
click at [250, 362] on button "Open" at bounding box center [254, 364] width 85 height 15
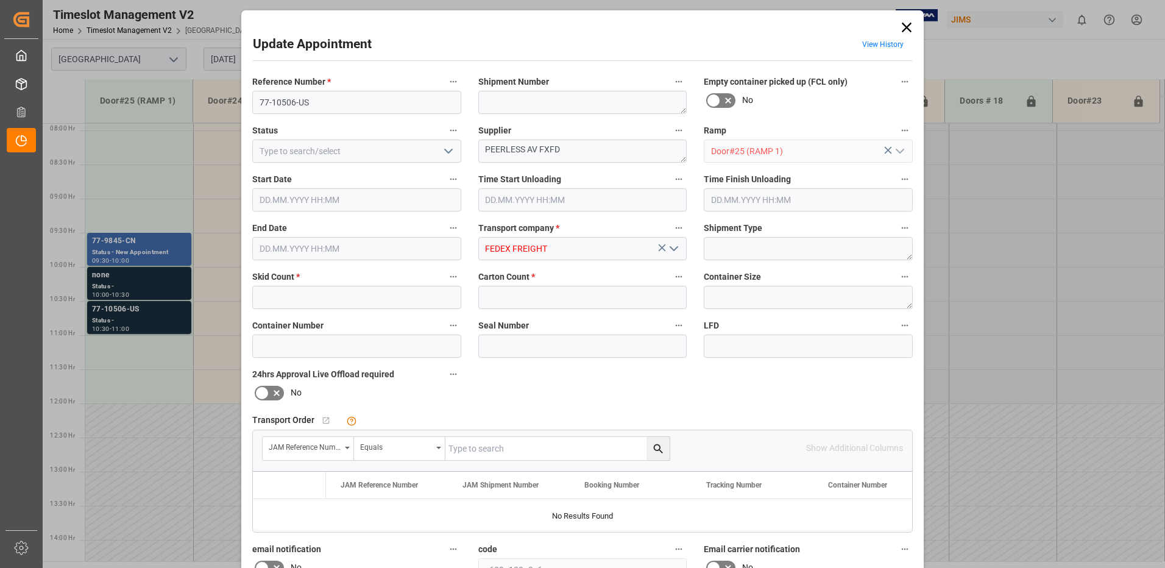
type input "1"
type input "[DATE] 10:30"
type input "[DATE] 11:00"
type input "[DATE] 12:51"
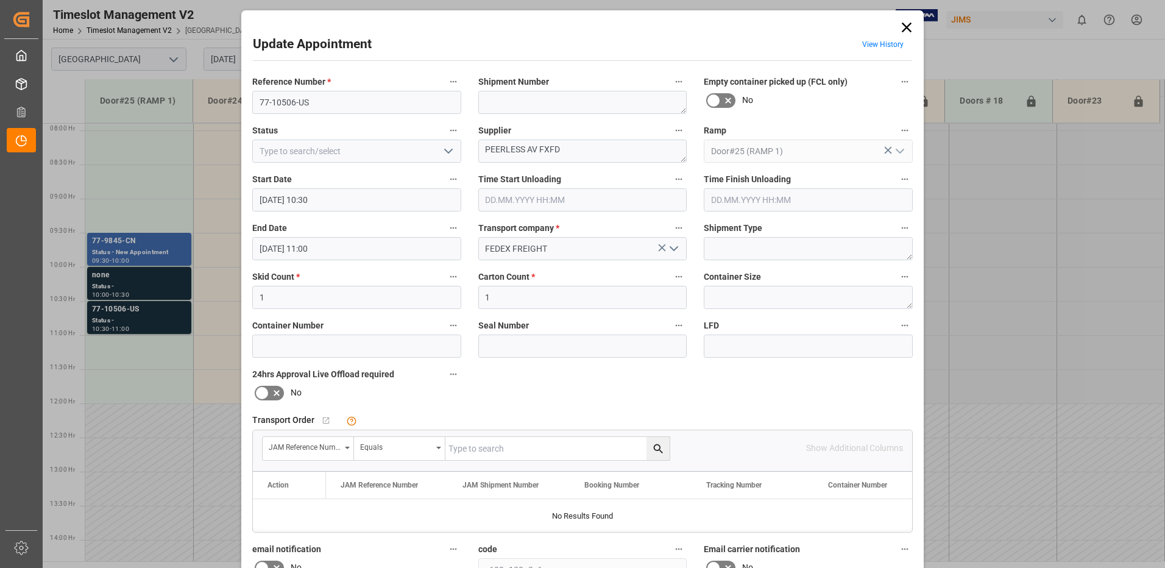
click at [474, 448] on input "text" at bounding box center [557, 448] width 224 height 23
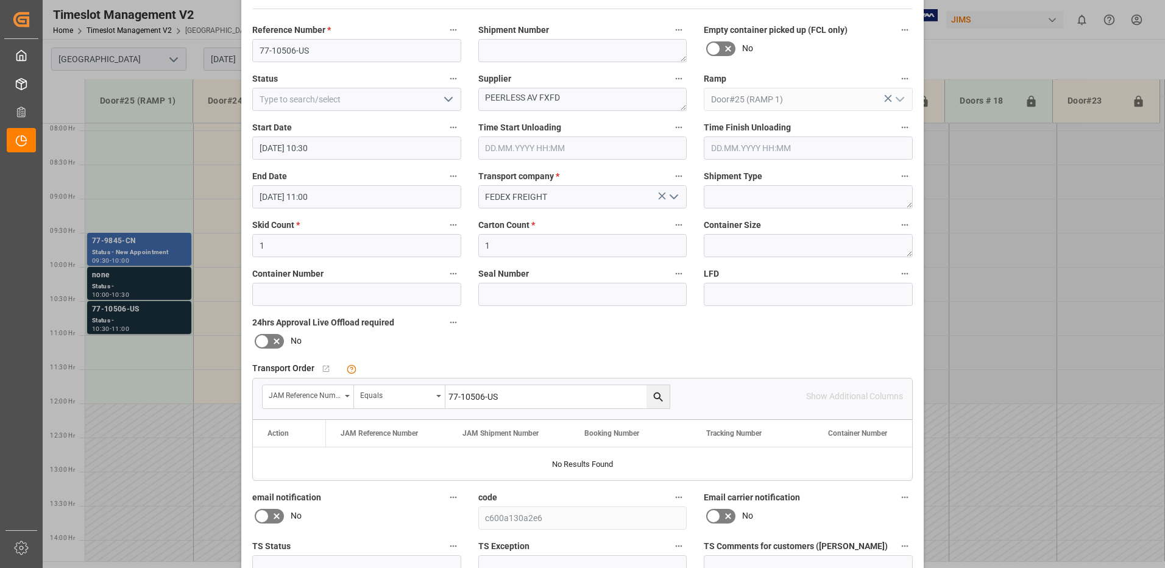
scroll to position [122, 0]
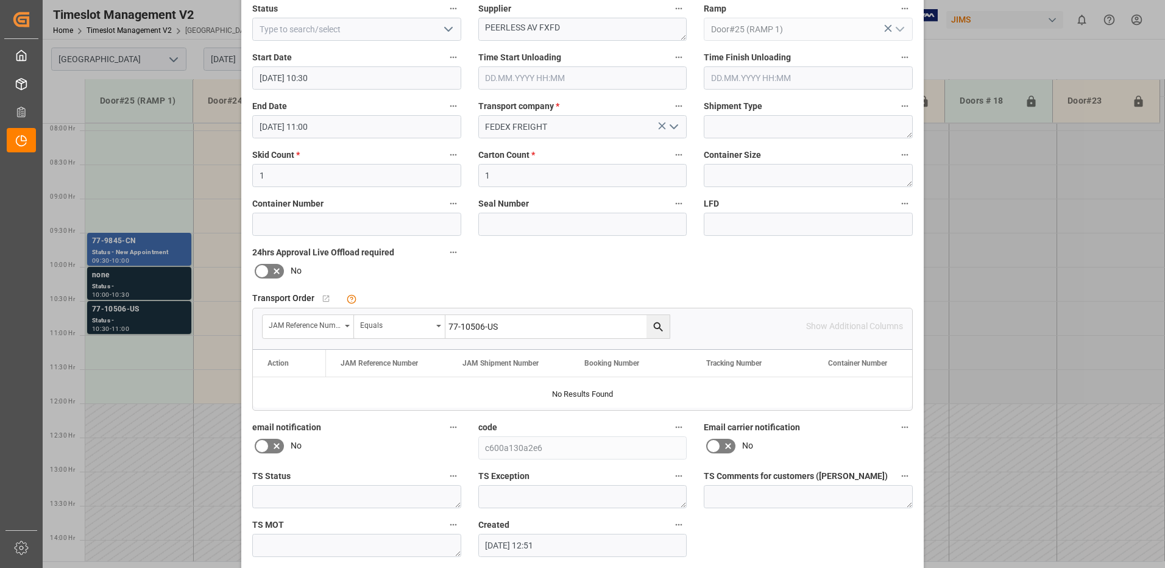
type input "77-10506-US"
click at [654, 325] on icon "search button" at bounding box center [658, 326] width 13 height 13
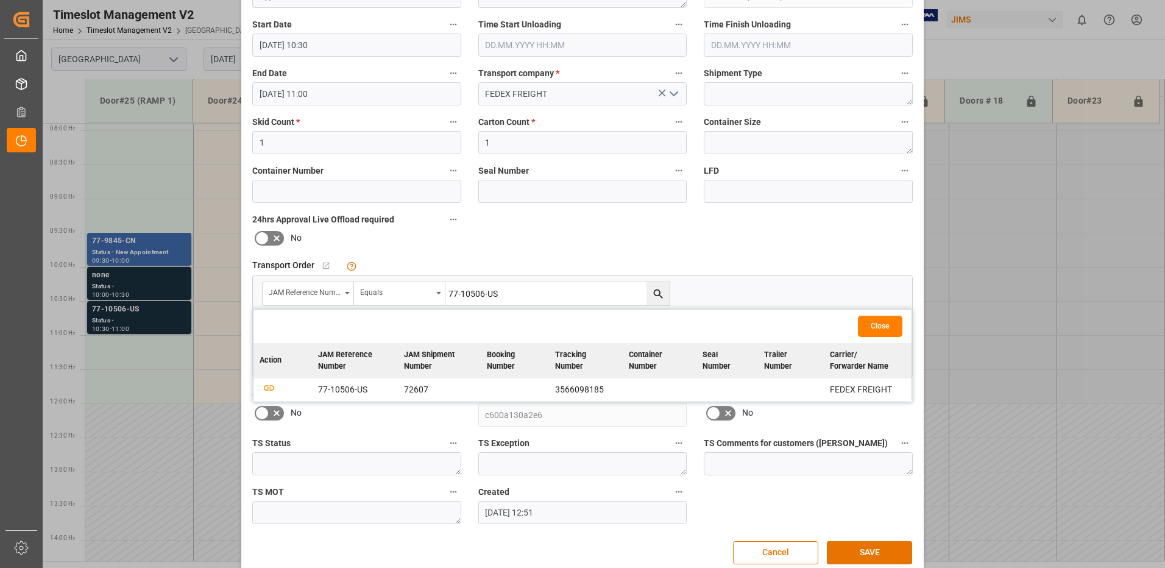
scroll to position [173, 0]
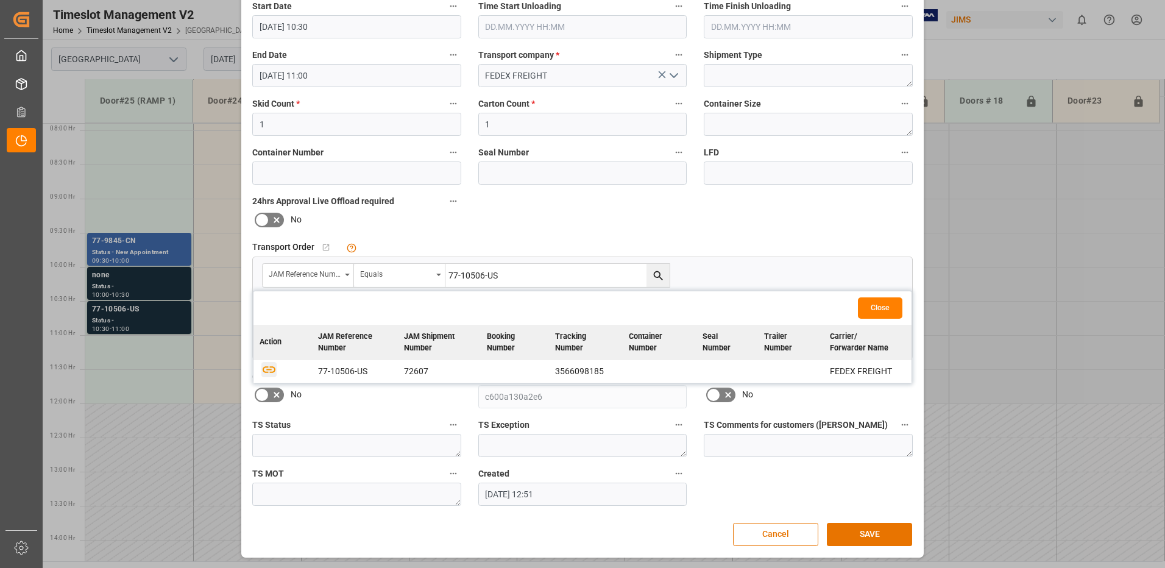
click at [265, 369] on icon "button" at bounding box center [269, 369] width 13 height 7
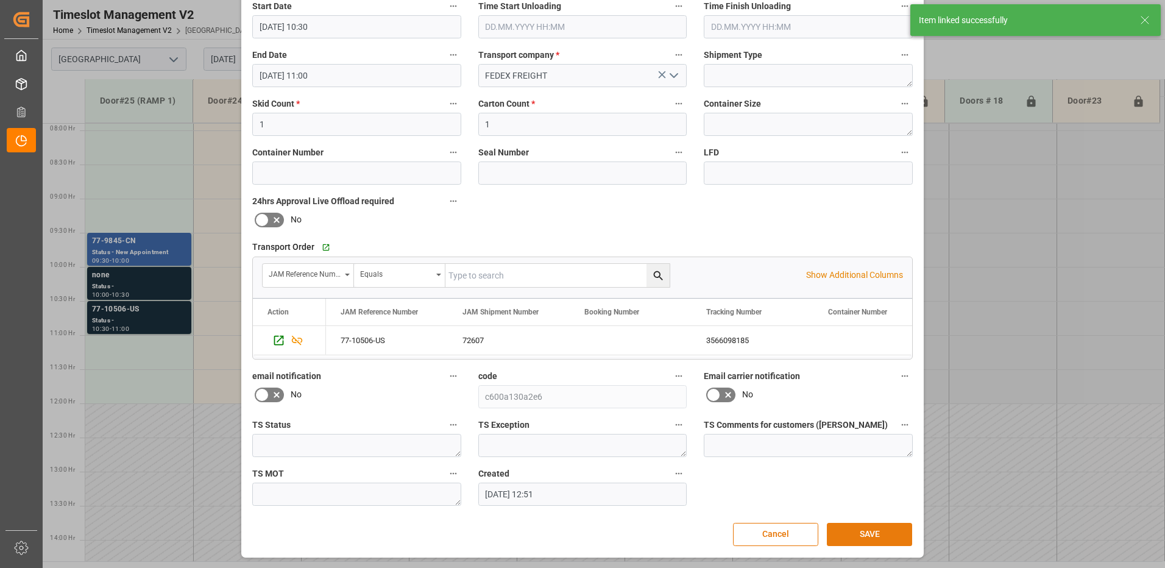
click at [868, 535] on button "SAVE" at bounding box center [869, 534] width 85 height 23
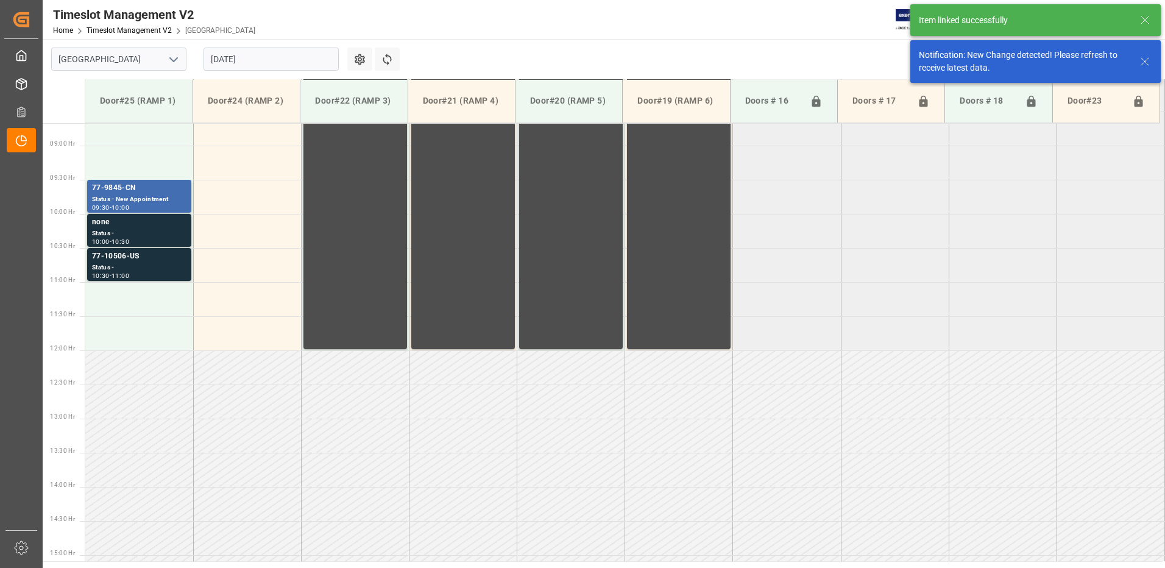
scroll to position [607, 0]
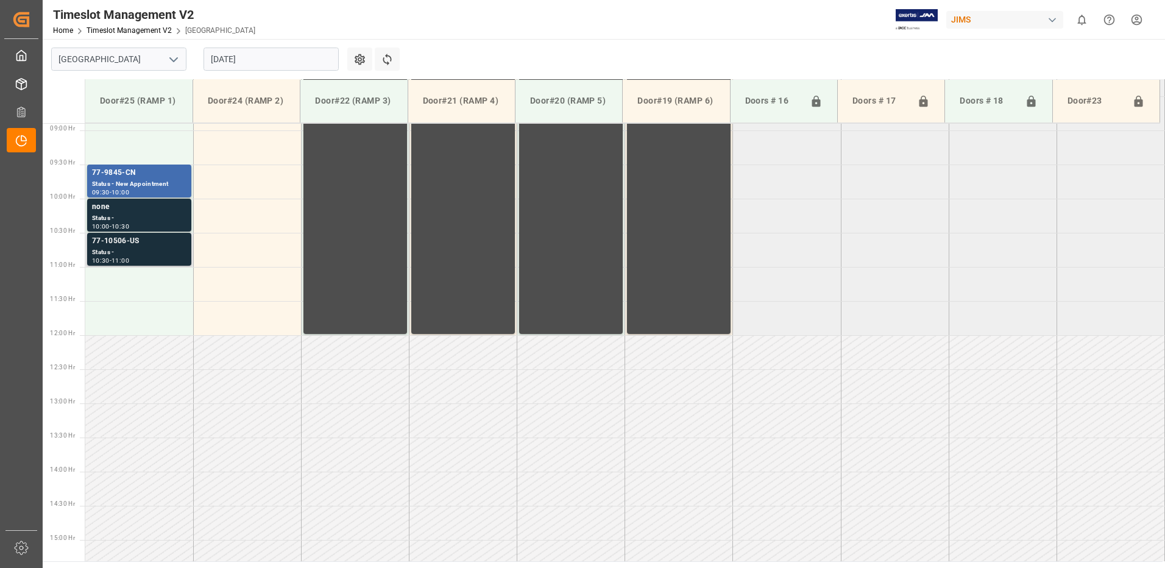
click at [133, 247] on div "77-10506-US" at bounding box center [139, 241] width 94 height 12
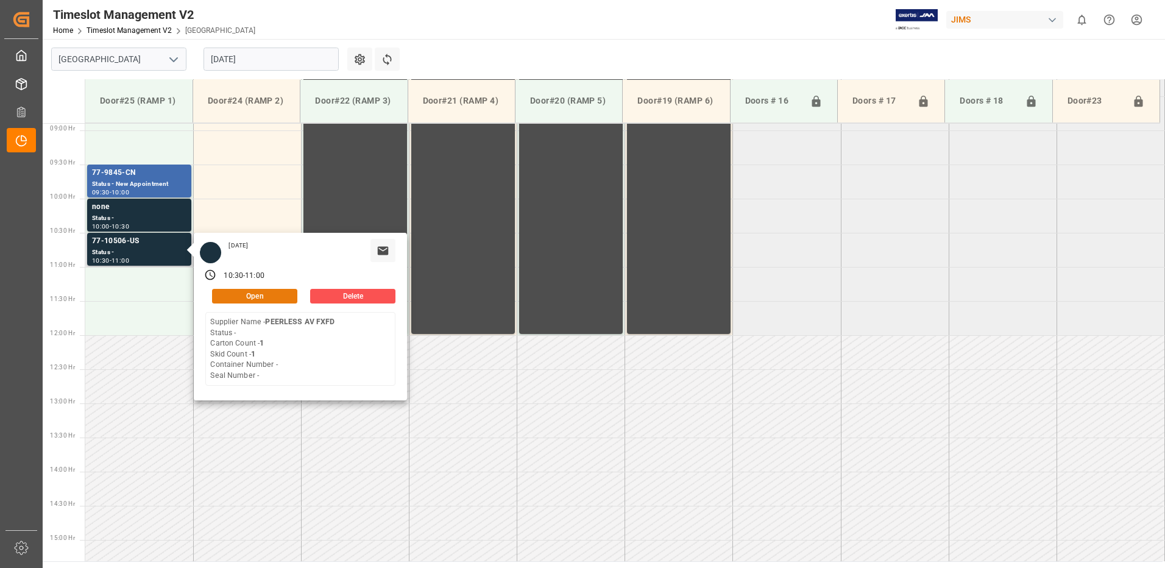
click at [274, 292] on button "Open" at bounding box center [254, 296] width 85 height 15
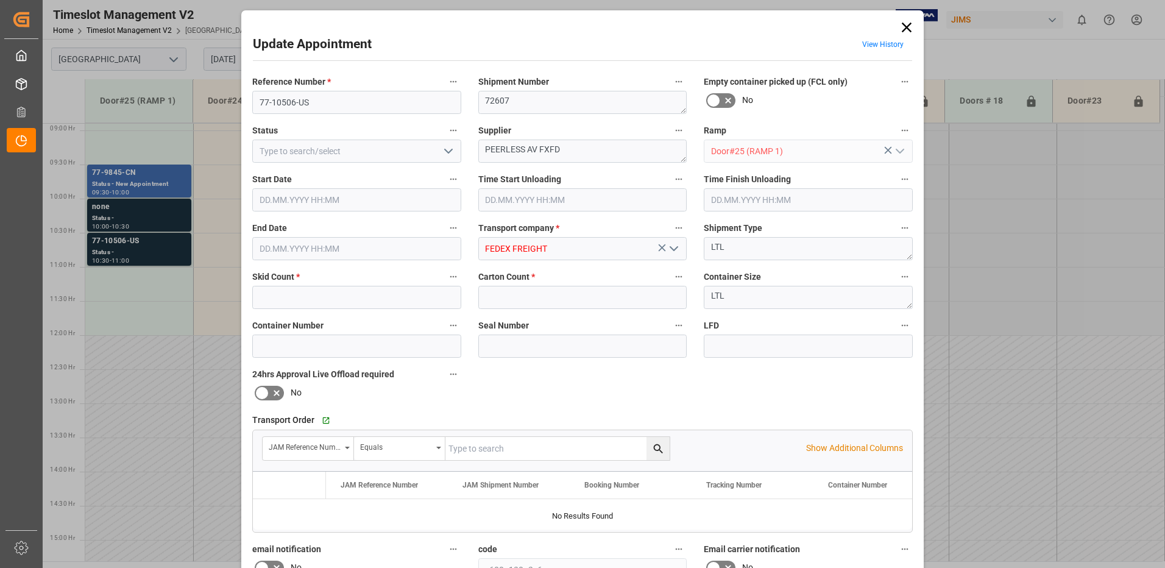
type input "1"
type input "[DATE] 10:30"
type input "[DATE] 11:00"
type input "[DATE] 12:51"
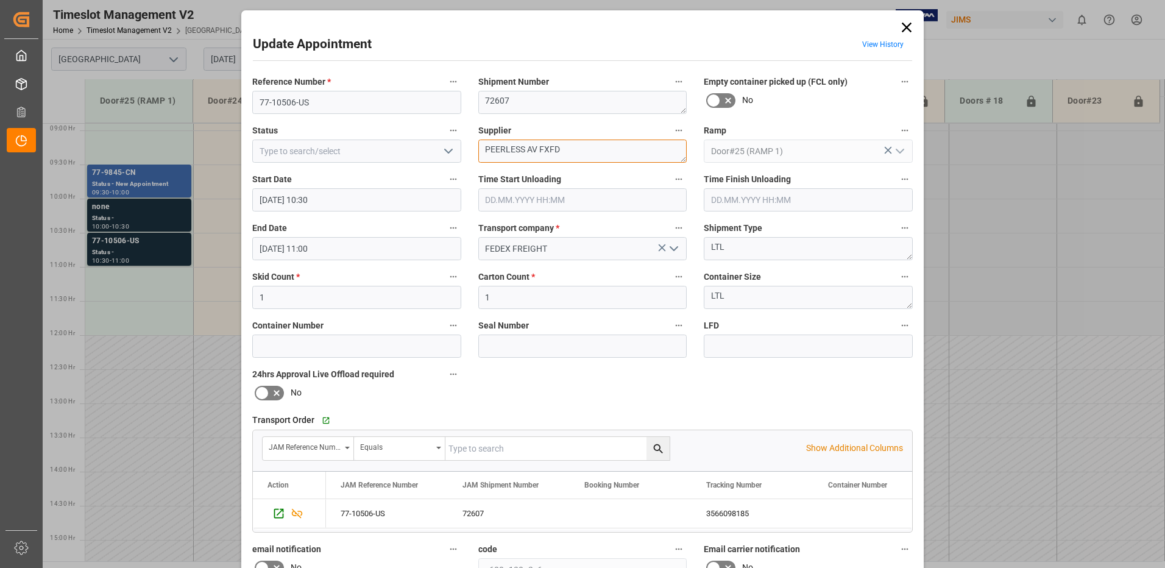
drag, startPoint x: 563, startPoint y: 144, endPoint x: 521, endPoint y: 149, distance: 42.4
click at [521, 149] on textarea "PEERLESS AV FXFD" at bounding box center [582, 151] width 209 height 23
type textarea "PEERLESS / IN06(7)"
click at [451, 150] on icon "open menu" at bounding box center [448, 151] width 15 height 15
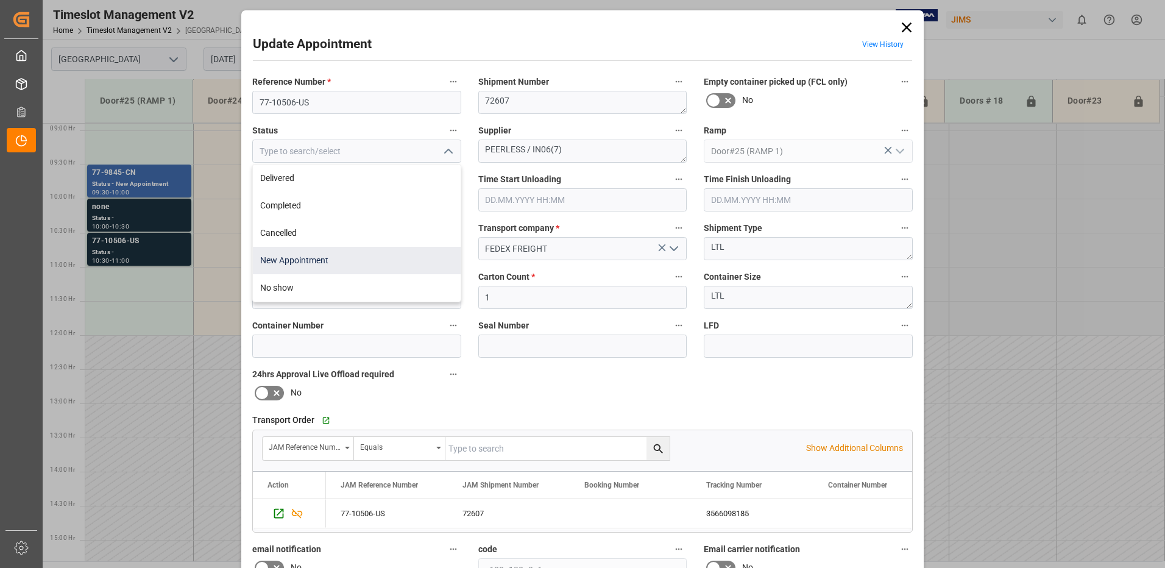
click at [356, 256] on div "New Appointment" at bounding box center [357, 260] width 208 height 27
type input "New Appointment"
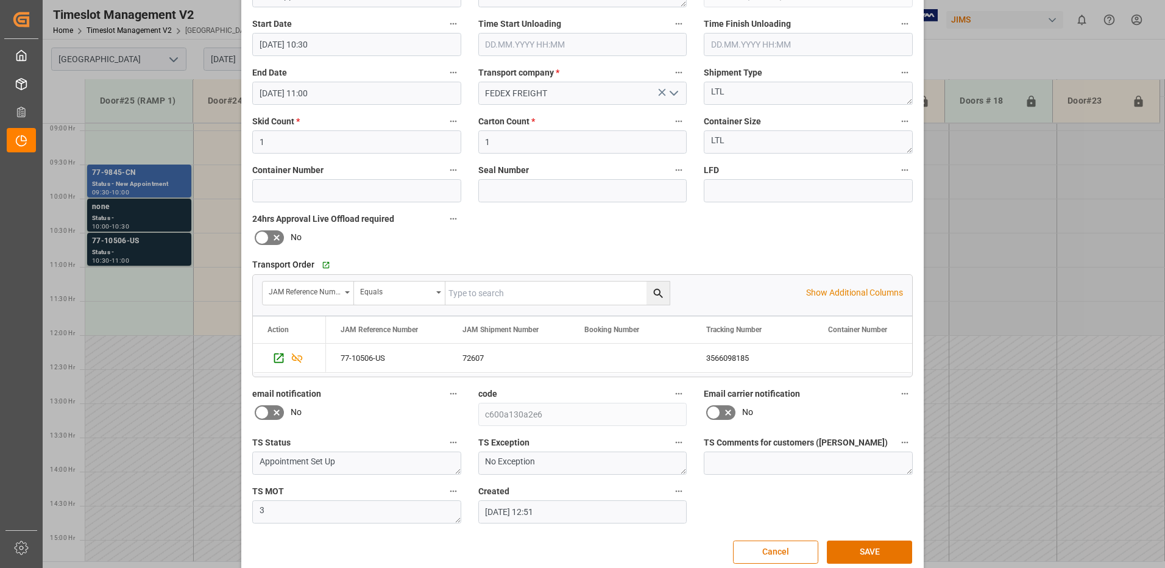
scroll to position [173, 0]
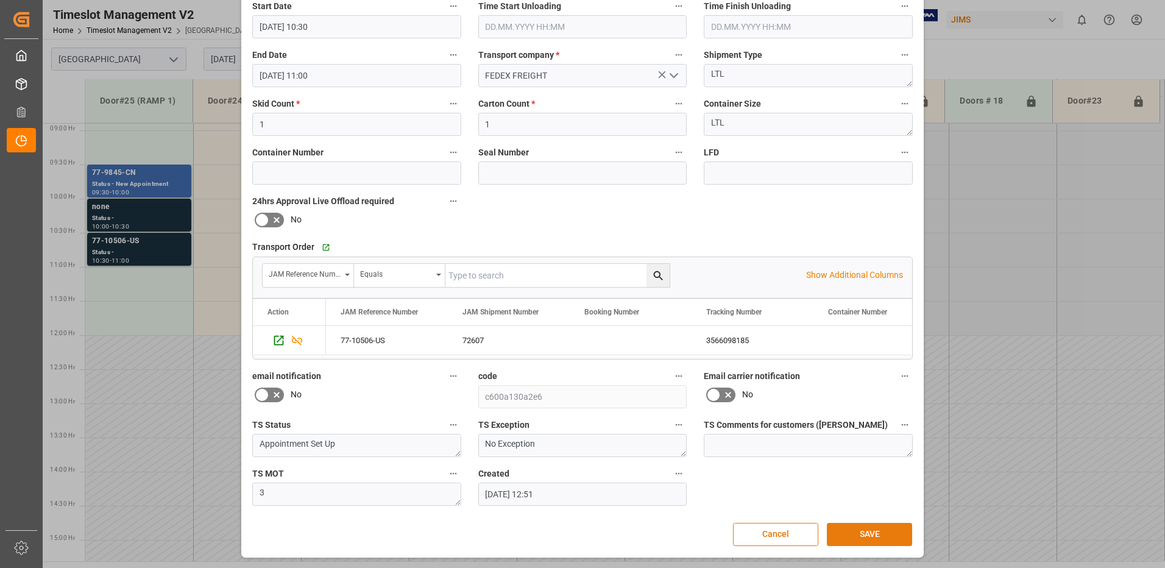
click at [864, 538] on button "SAVE" at bounding box center [869, 534] width 85 height 23
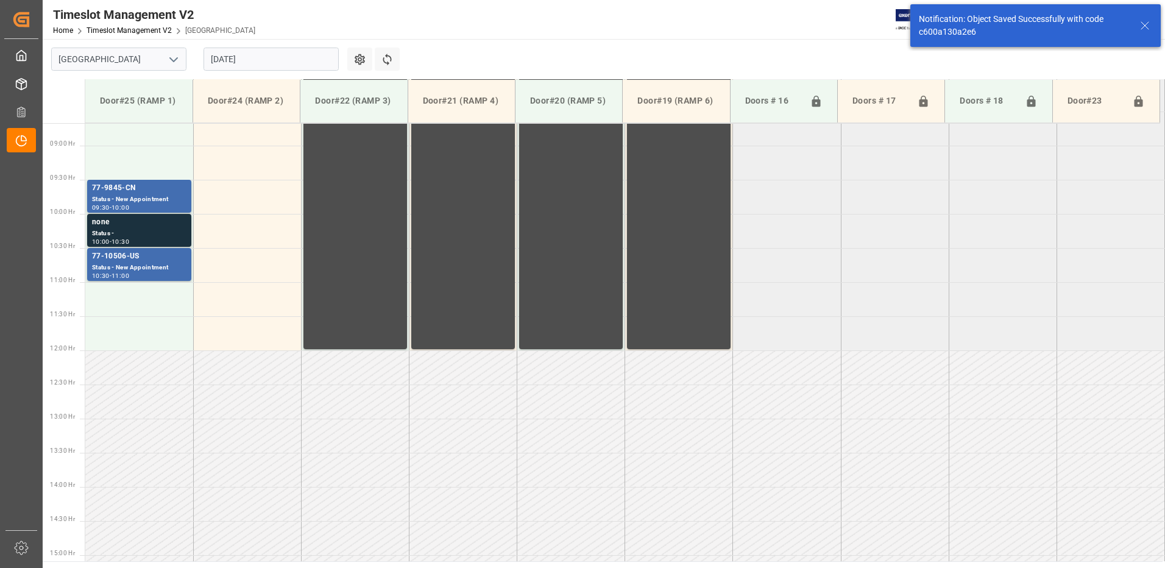
scroll to position [607, 0]
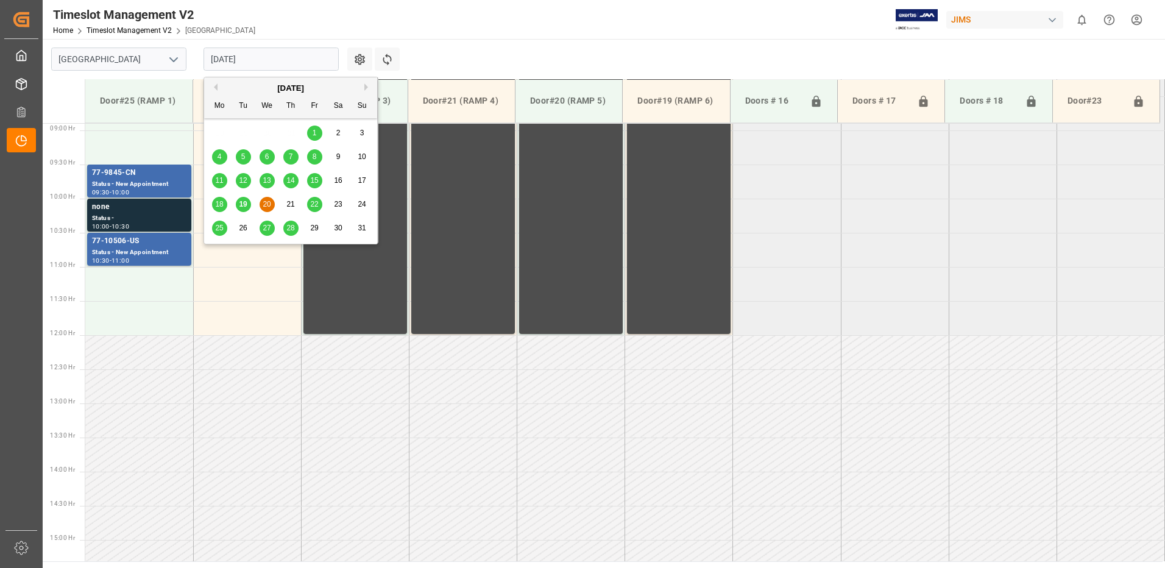
click at [264, 55] on input "[DATE]" at bounding box center [270, 59] width 135 height 23
click at [317, 202] on span "22" at bounding box center [314, 204] width 8 height 9
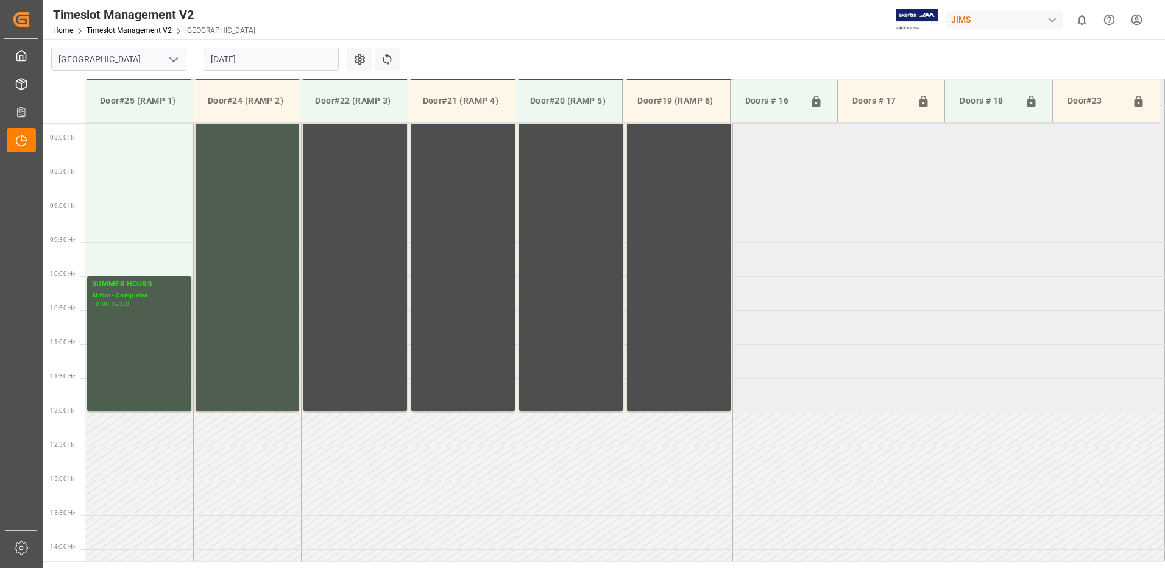
scroll to position [539, 0]
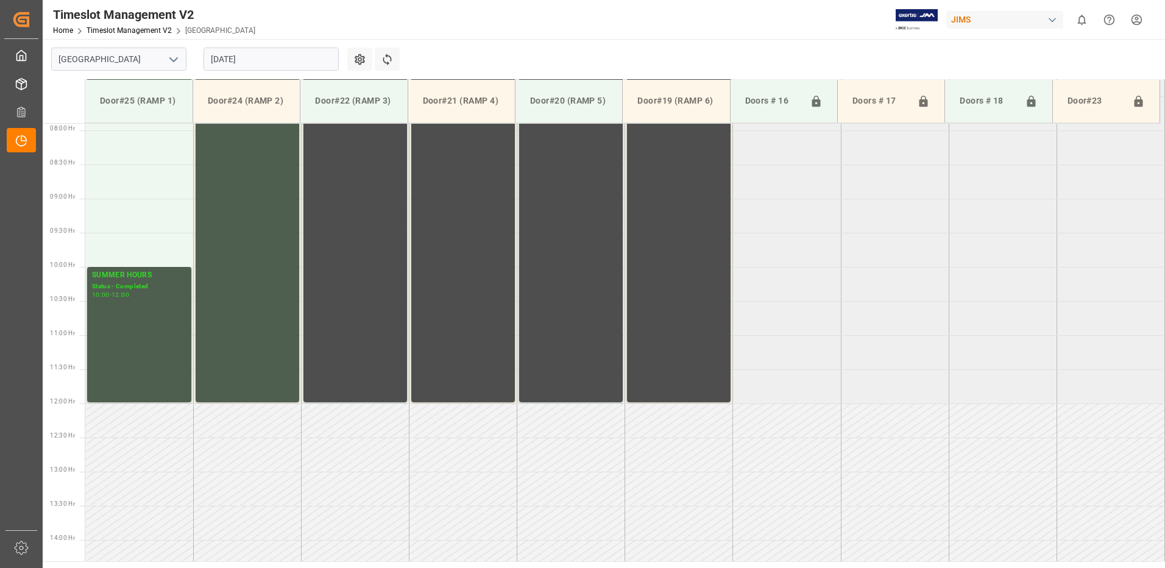
click at [270, 57] on input "[DATE]" at bounding box center [270, 59] width 135 height 23
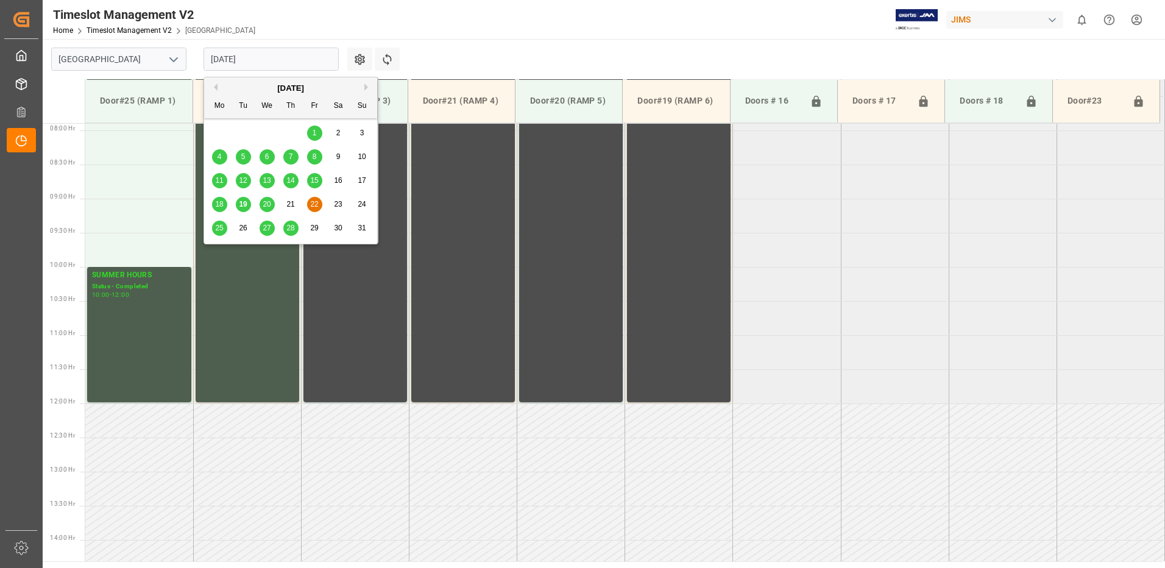
click at [247, 202] on span "19" at bounding box center [243, 204] width 8 height 9
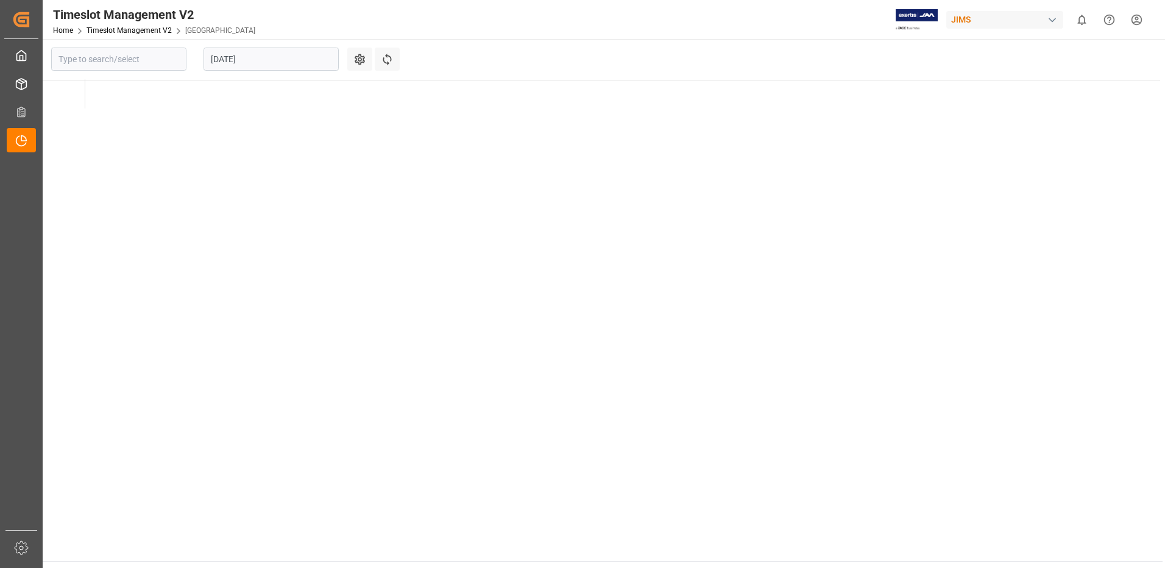
type input "[GEOGRAPHIC_DATA]"
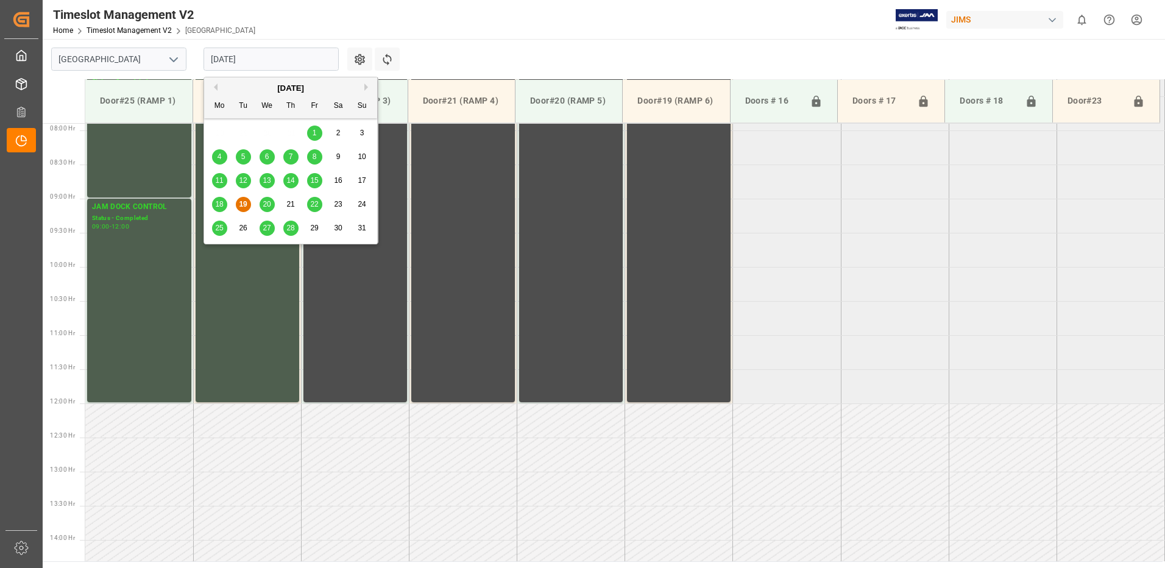
click at [280, 58] on input "[DATE]" at bounding box center [270, 59] width 135 height 23
click at [267, 205] on span "20" at bounding box center [267, 204] width 8 height 9
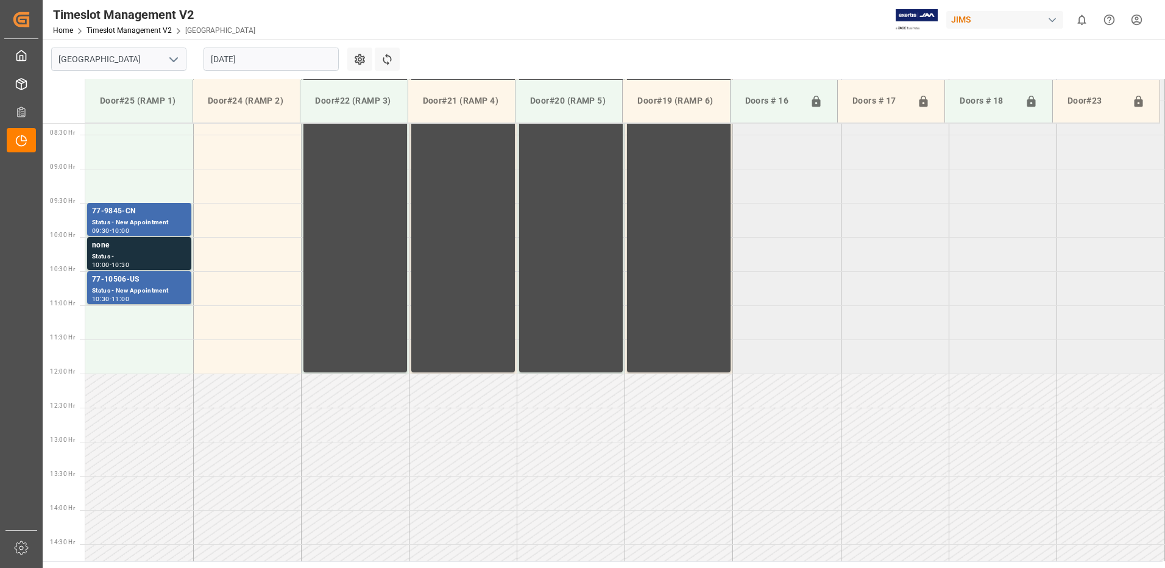
scroll to position [607, 0]
